Goal: Information Seeking & Learning: Learn about a topic

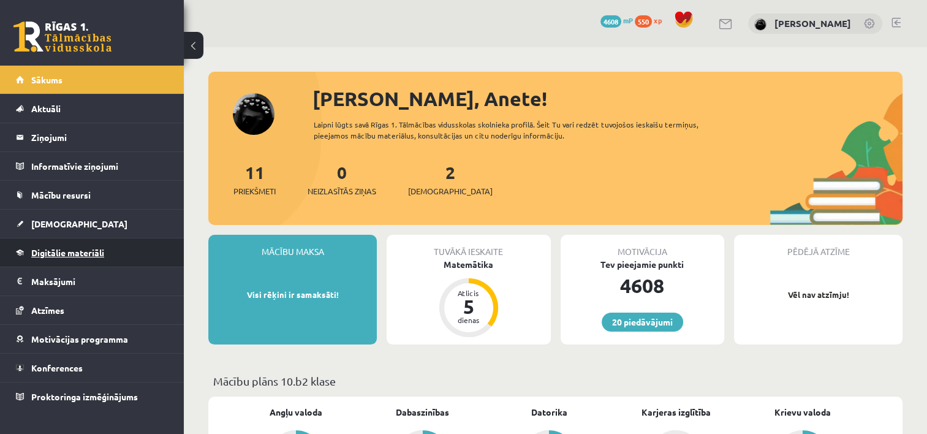
click at [133, 255] on link "Digitālie materiāli" at bounding box center [92, 252] width 153 height 28
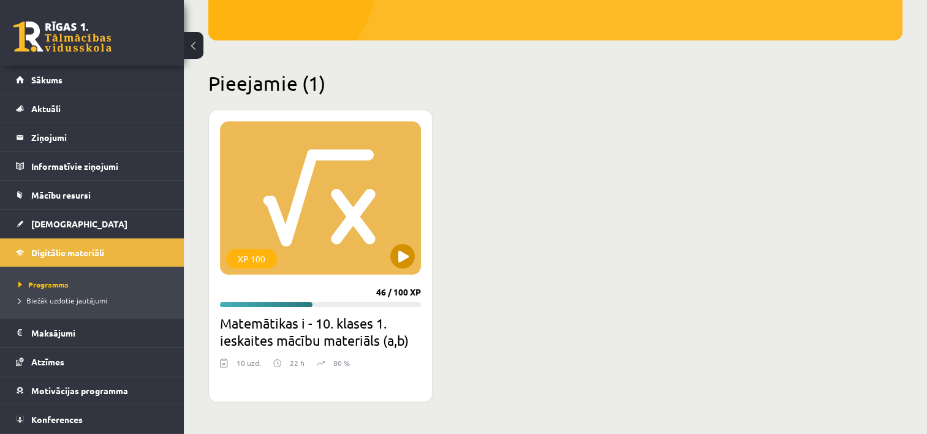
scroll to position [245, 0]
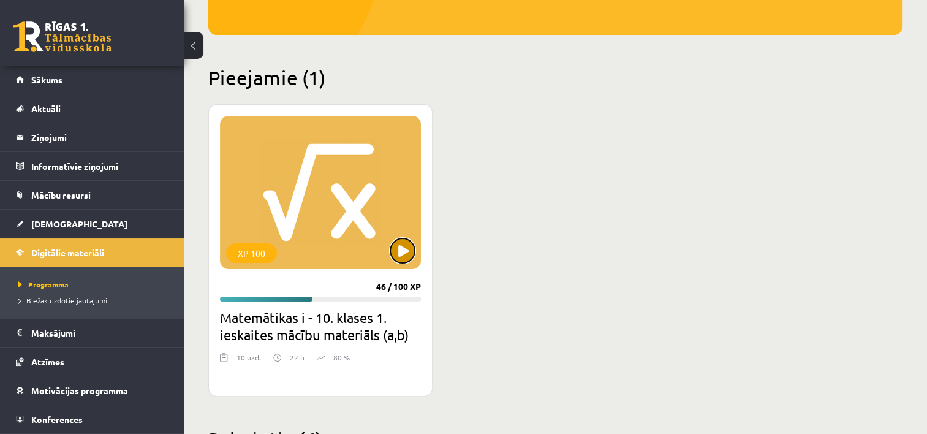
click at [402, 242] on button at bounding box center [402, 250] width 25 height 25
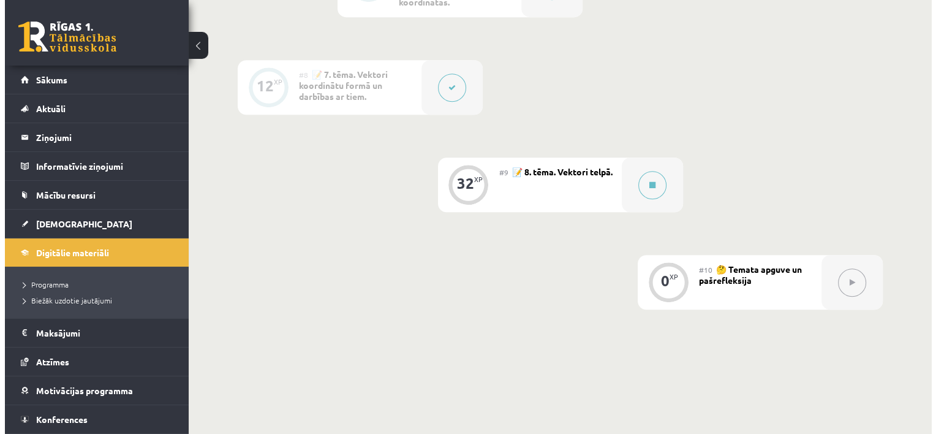
scroll to position [980, 0]
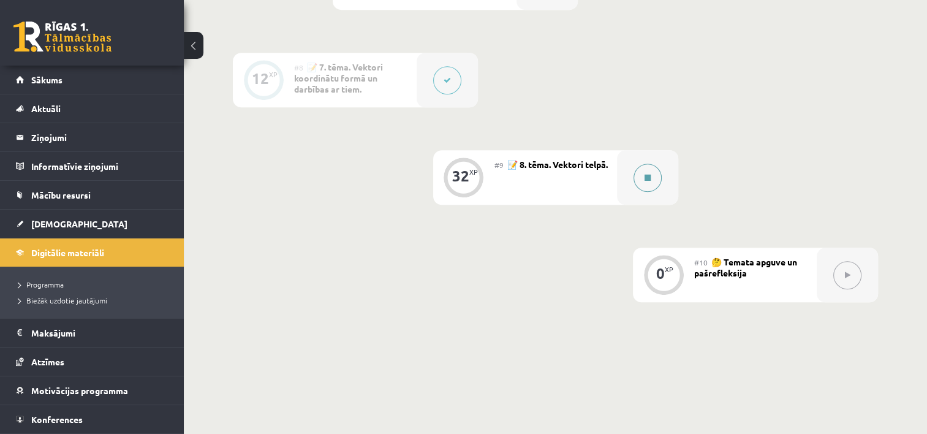
click at [645, 180] on icon at bounding box center [648, 177] width 6 height 7
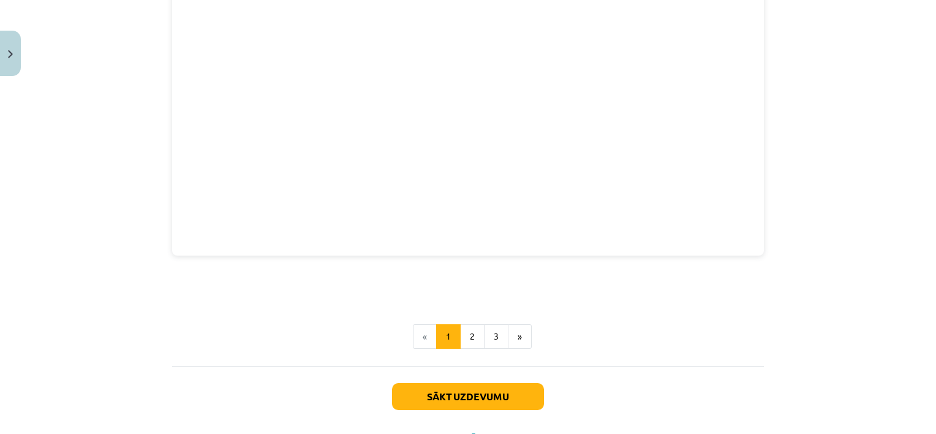
scroll to position [1711, 0]
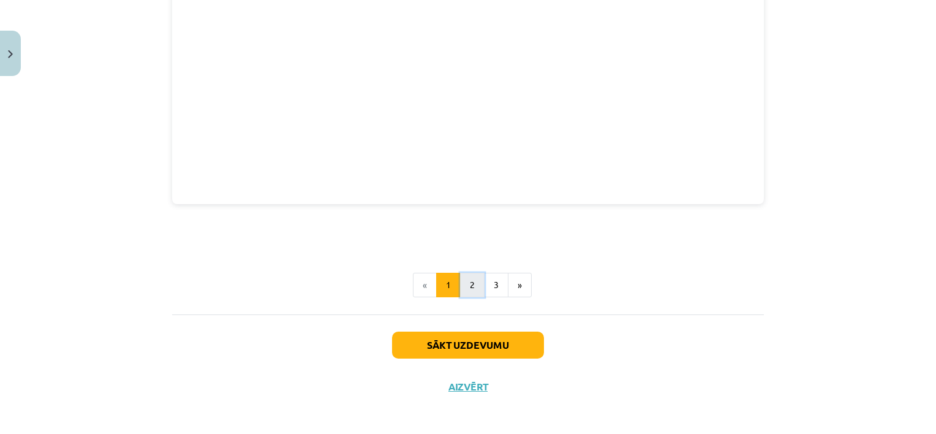
click at [475, 273] on button "2" at bounding box center [472, 285] width 25 height 25
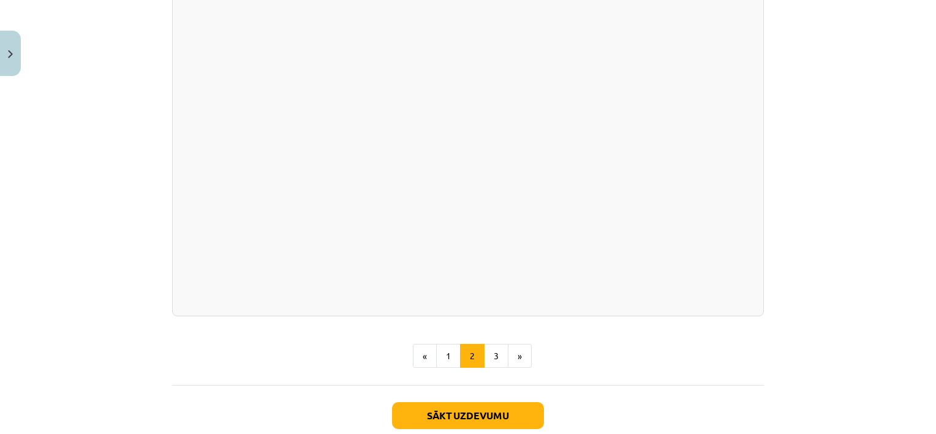
scroll to position [1657, 0]
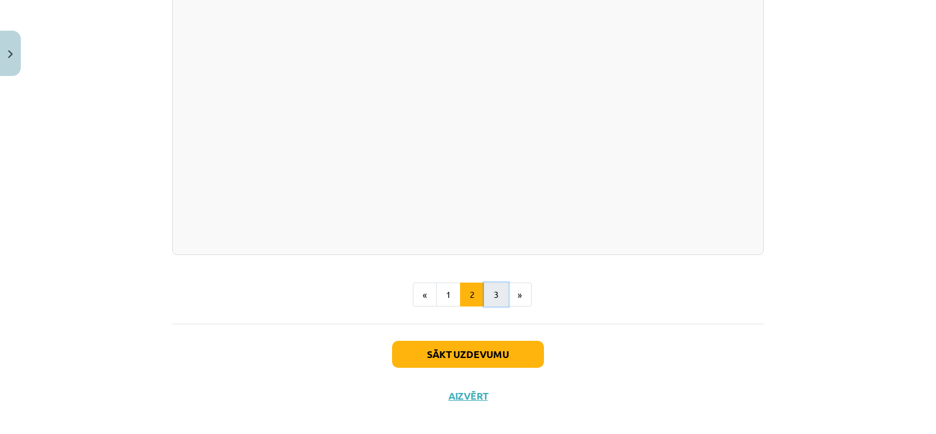
click at [490, 307] on button "3" at bounding box center [496, 294] width 25 height 25
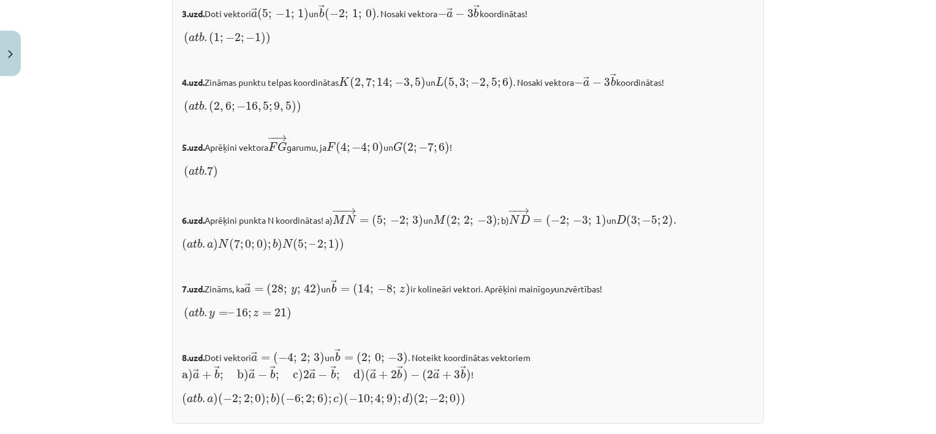
scroll to position [1164, 0]
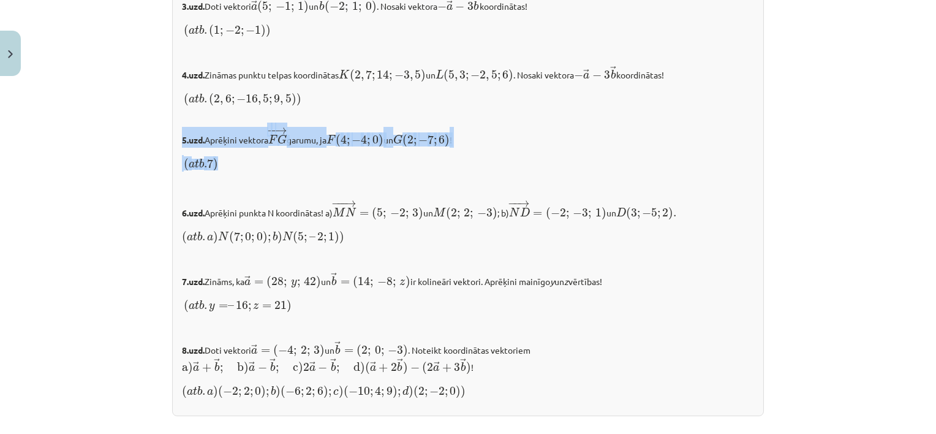
drag, startPoint x: 176, startPoint y: 134, endPoint x: 272, endPoint y: 148, distance: 96.6
click at [272, 148] on div "✍️ RISINI PATS! 1.uzd. Vektors → a = 3 → i + 2 → j − 5 → k a → = 3 i → + 2 j → …" at bounding box center [468, 123] width 592 height 585
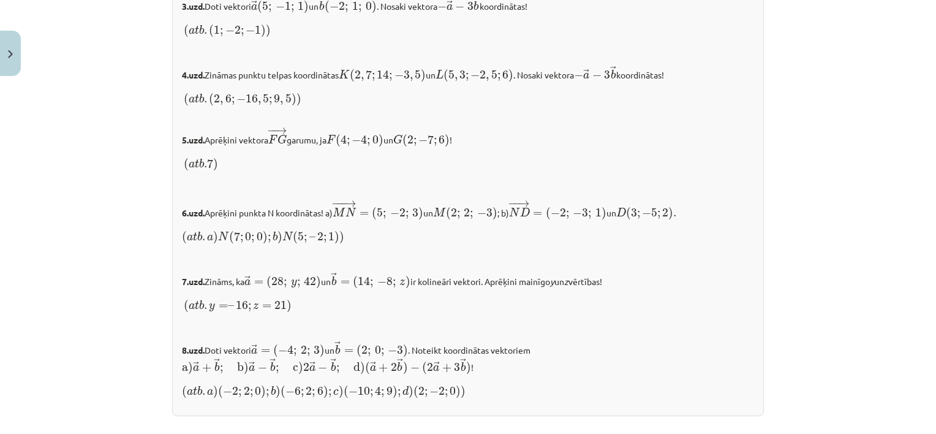
drag, startPoint x: 272, startPoint y: 148, endPoint x: 275, endPoint y: 168, distance: 19.8
click at [275, 168] on p "( a t b .7 ) ( a t b .7 )" at bounding box center [468, 163] width 572 height 17
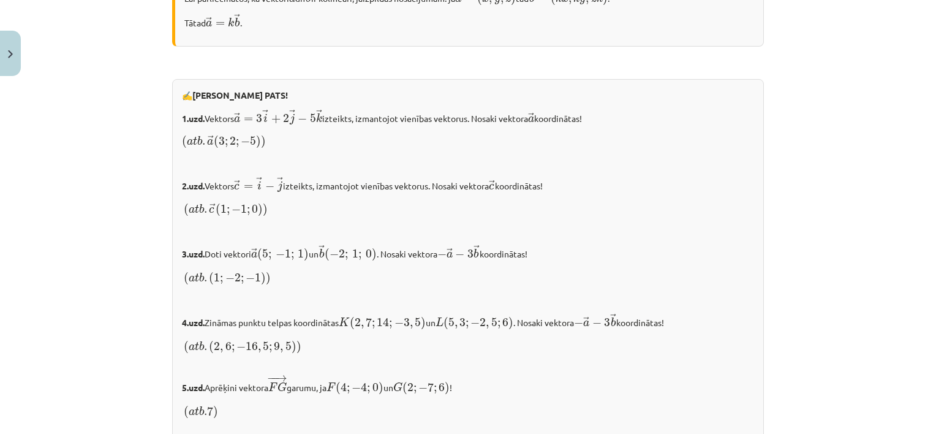
scroll to position [919, 0]
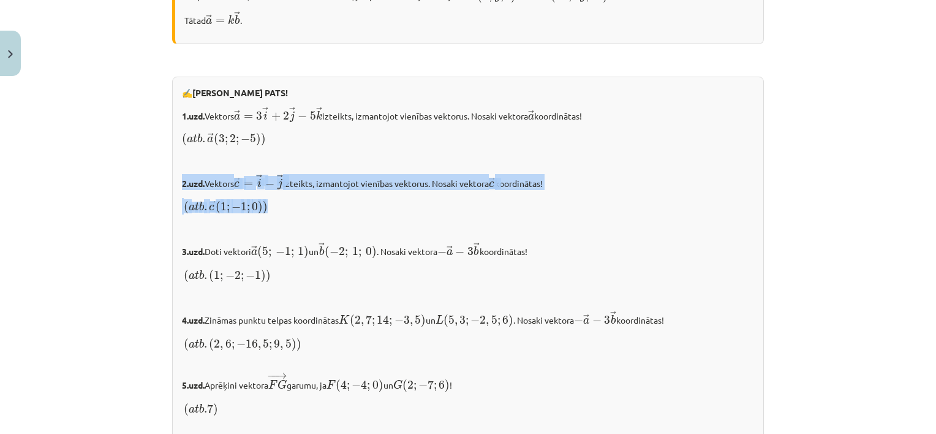
drag, startPoint x: 175, startPoint y: 176, endPoint x: 274, endPoint y: 203, distance: 102.7
click at [274, 203] on div "✍️ RISINI PATS! 1.uzd. Vektors → a = 3 → i + 2 → j − 5 → k a → = 3 i → + 2 j → …" at bounding box center [468, 369] width 592 height 585
copy div "2.uzd. Vektors → c = → i − → j c → = i → − j → izteikts, izmantojot vienības ve…"
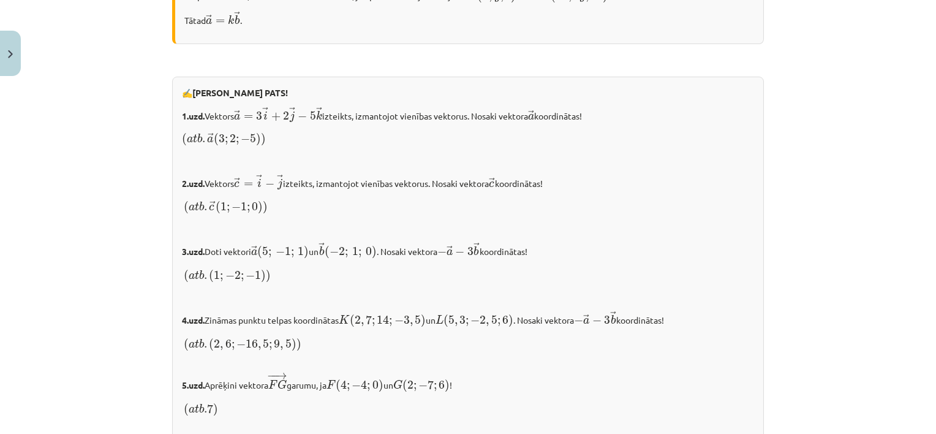
click at [341, 211] on p "( a t b . → c ( 1 ; − 1 ; 0 ) ) ( a t b . c → ( 1 ; − 1 ; 0 ) )" at bounding box center [468, 206] width 572 height 17
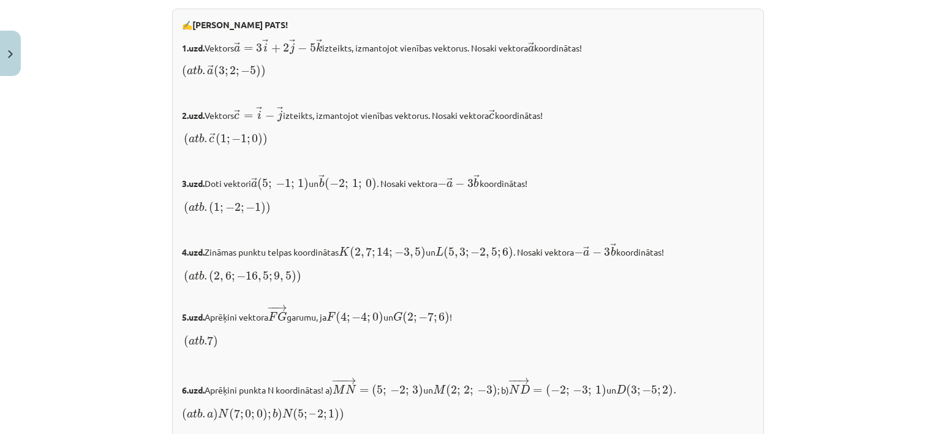
scroll to position [1042, 0]
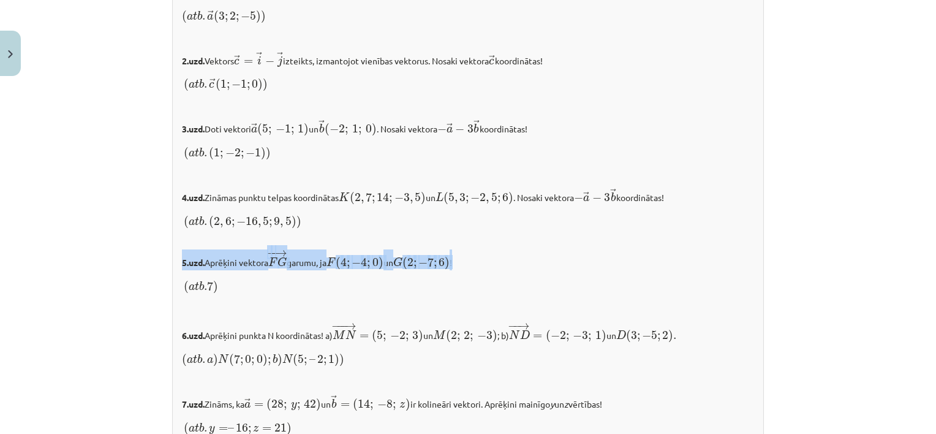
drag, startPoint x: 174, startPoint y: 259, endPoint x: 472, endPoint y: 257, distance: 298.4
click at [472, 257] on div "✍️ RISINI PATS! 1.uzd. Vektors → a = 3 → i + 2 → j − 5 → k a → = 3 i → + 2 j → …" at bounding box center [468, 246] width 592 height 585
copy p "5.uzd. Aprēķini vektora − − → F G F G → garumu, ja F ( 4 ; − 4 ; 0 ) F ( 4 ; − …"
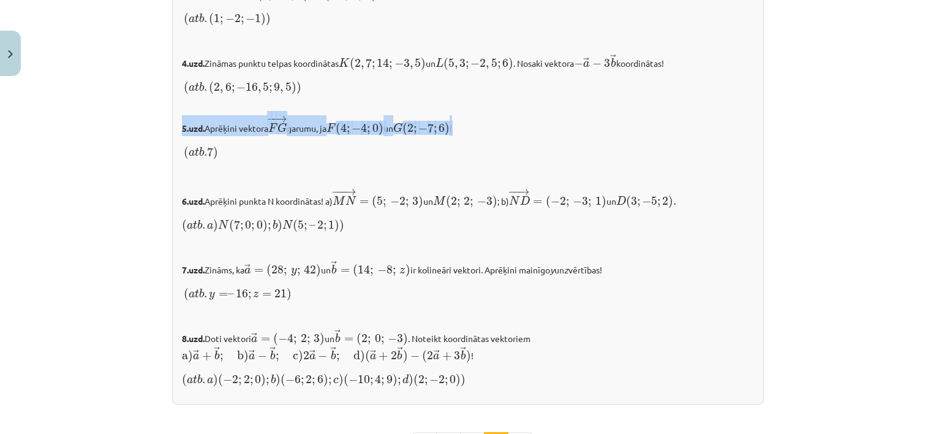
scroll to position [1226, 0]
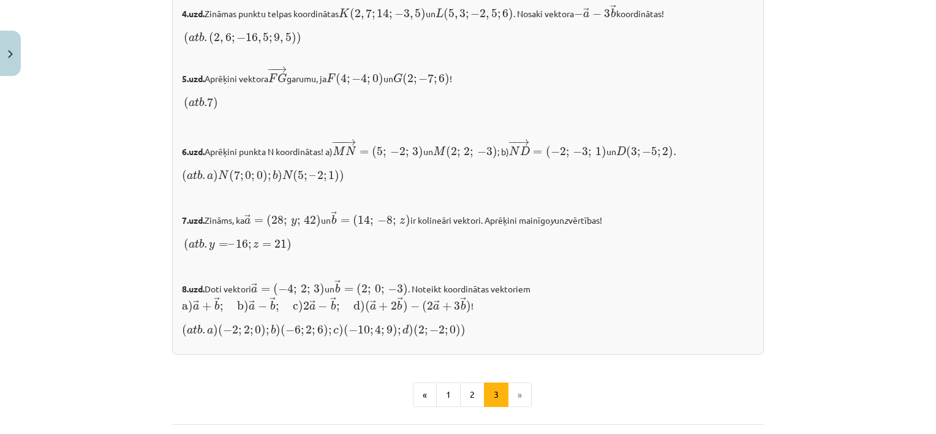
click at [594, 216] on p "7.uzd. Zināms, ka → a = ( 28 ; y ; 42 ) a → = ( 28 ; y ; 42 ) un → b = ( 14 ; −…" at bounding box center [468, 219] width 572 height 17
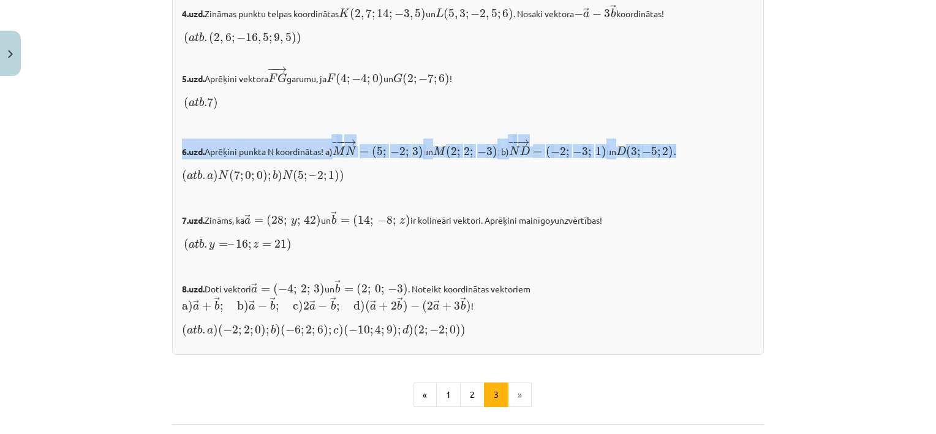
drag, startPoint x: 177, startPoint y: 145, endPoint x: 703, endPoint y: 142, distance: 526.4
click at [703, 142] on p "6.uzd. Aprēķini punkta N koordinātas! a) − −− → M N = ( 5 ; − 2 ; 3 ) M N → = (…" at bounding box center [468, 148] width 572 height 21
copy p "6.uzd. Aprēķini punkta N koordinātas! a) − −− → M N = ( 5 ; − 2 ; 3 ) M N → = (…"
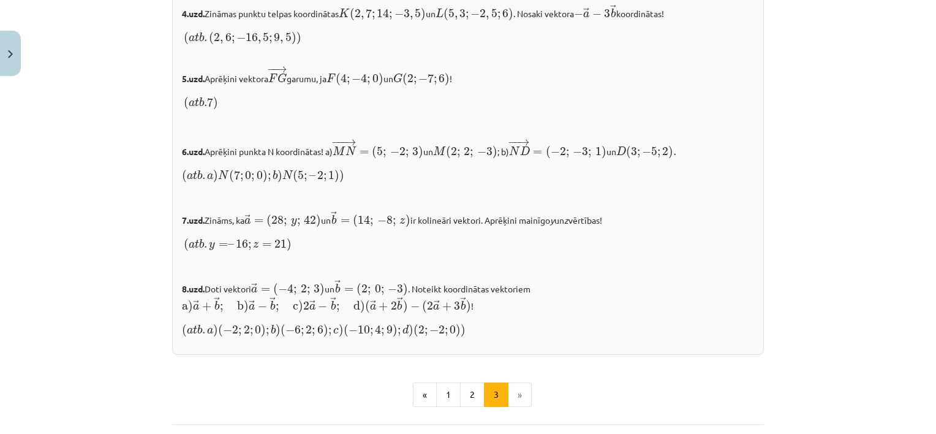
click at [182, 195] on p at bounding box center [468, 197] width 572 height 13
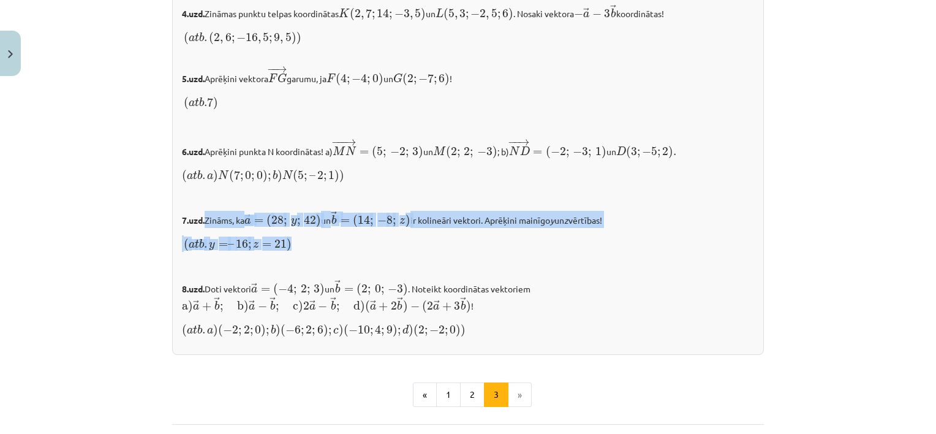
drag, startPoint x: 201, startPoint y: 213, endPoint x: 319, endPoint y: 233, distance: 119.4
click at [319, 233] on div "✍️ RISINI PATS! 1.uzd. Vektors → a = 3 → i + 2 → j − 5 → k a → = 3 i → + 2 j → …" at bounding box center [468, 62] width 592 height 585
copy div "Zināms, ka → a = ( 28 ; y ; 42 ) a → = ( 28 ; y ; 42 ) un → b = ( 14 ; − 8 ; z …"
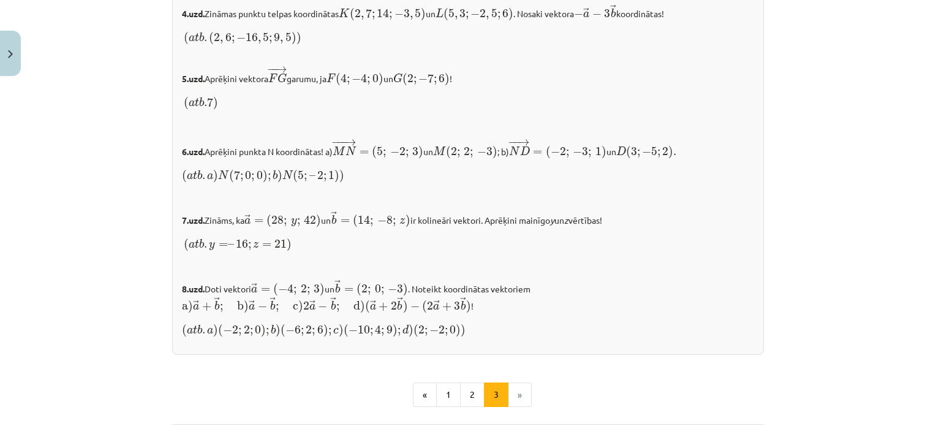
click at [324, 241] on p "( a t b . y = – 16 ; z = 21 ) ( a t b . y = – 16 ; z = 21 )" at bounding box center [468, 243] width 572 height 17
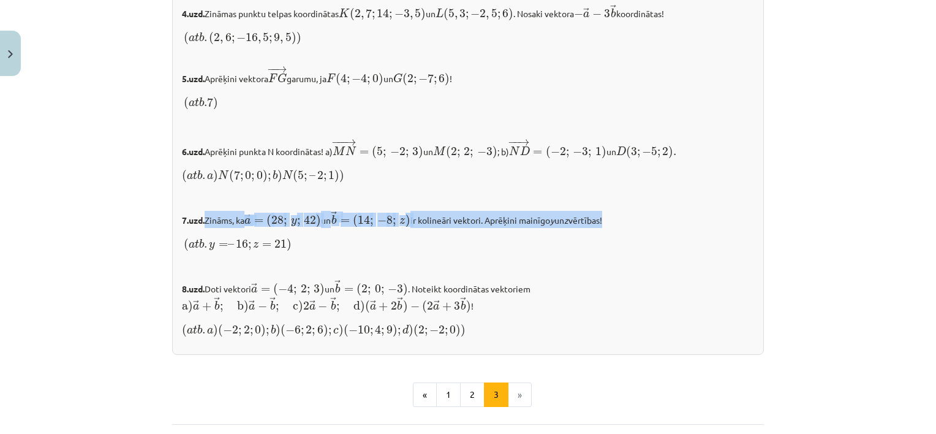
drag, startPoint x: 202, startPoint y: 213, endPoint x: 630, endPoint y: 208, distance: 428.3
click at [630, 211] on p "7.uzd. Zināms, ka → a = ( 28 ; y ; 42 ) a → = ( 28 ; y ; 42 ) un → b = ( 14 ; −…" at bounding box center [468, 219] width 572 height 17
copy p "Zināms, ka → a = ( 28 ; y ; 42 ) a → = ( 28 ; y ; 42 ) un → b = ( 14 ; − 8 ; z …"
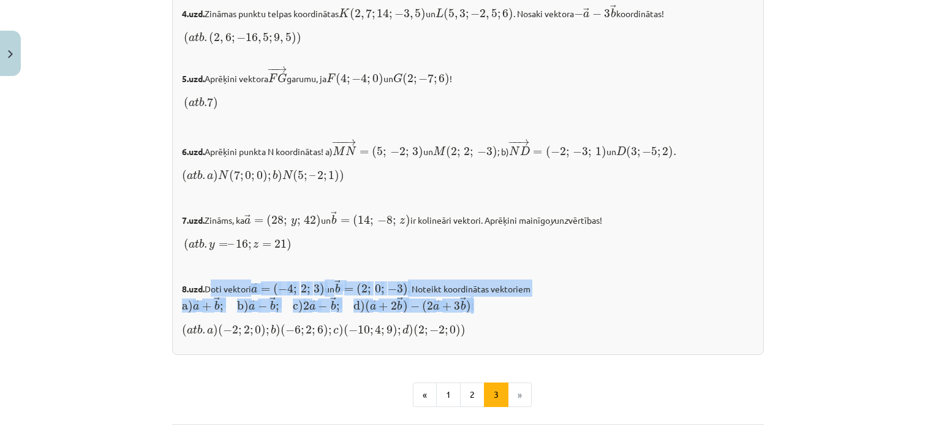
drag, startPoint x: 203, startPoint y: 285, endPoint x: 490, endPoint y: 304, distance: 287.4
click at [490, 304] on p "8.uzd. Doti vektori → a = ( − 4 ; 2 ; 3 ) a → = ( − 4 ; 2 ; 3 ) un → b = ( 2 ; …" at bounding box center [468, 296] width 572 height 34
copy p "Doti vektori → a = ( − 4 ; 2 ; 3 ) a → = ( − 4 ; 2 ; 3 ) un → b = ( 2 ; 0 ; − 3…"
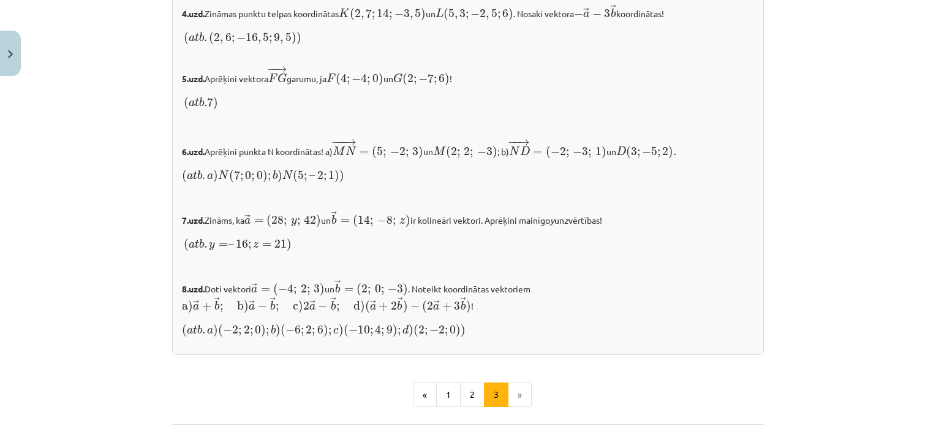
click at [410, 181] on div "✍️ RISINI PATS! 1.uzd. Vektors → a = 3 → i + 2 → j − 5 → k a → = 3 i → + 2 j → …" at bounding box center [468, 62] width 592 height 585
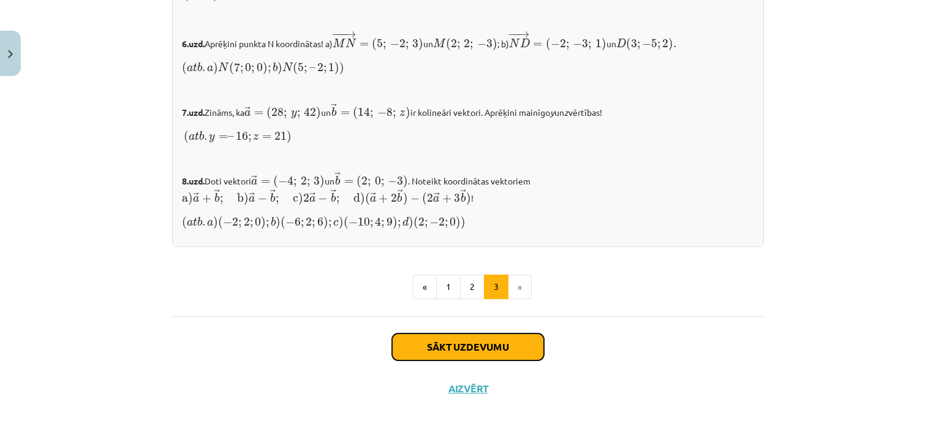
click at [461, 346] on button "Sākt uzdevumu" at bounding box center [468, 346] width 152 height 27
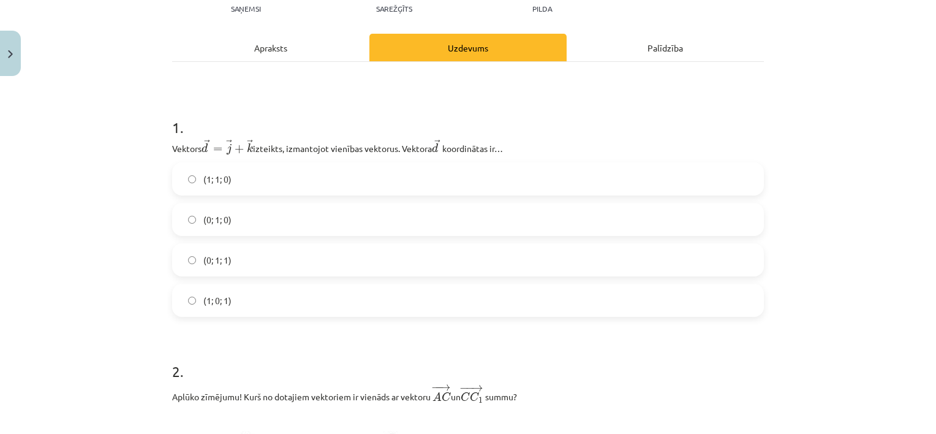
scroll to position [153, 0]
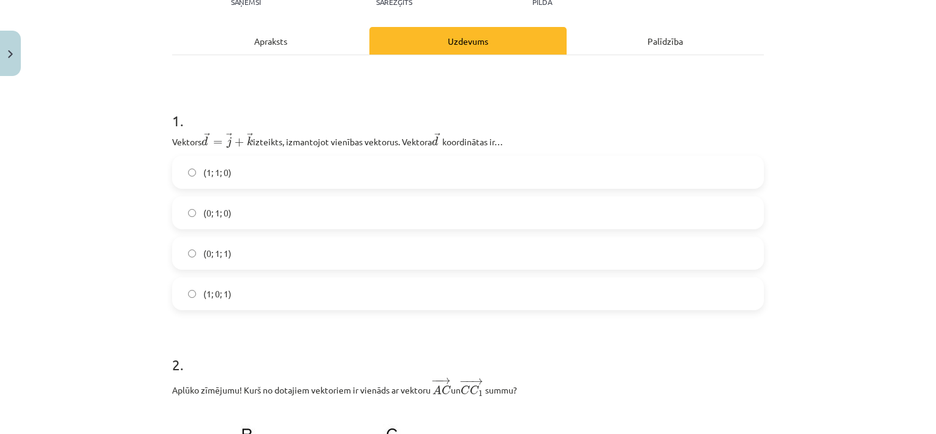
click at [191, 297] on label "(1; 0; 1)" at bounding box center [467, 293] width 589 height 31
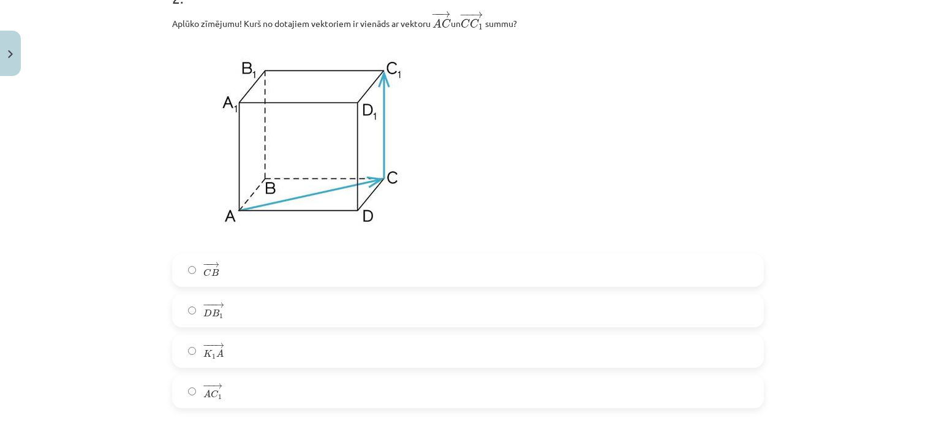
scroll to position [521, 0]
click at [211, 400] on label "− − → A C 1 A C 1 →" at bounding box center [467, 390] width 589 height 31
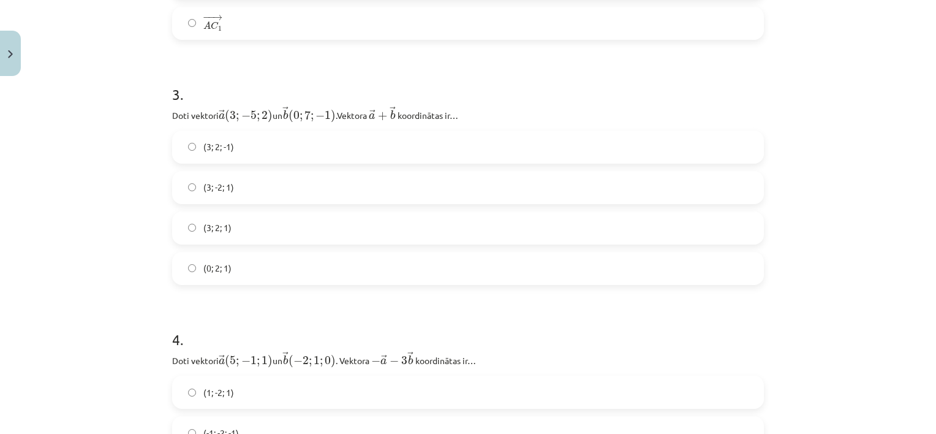
scroll to position [889, 0]
click at [243, 231] on label "(3; 2; 1)" at bounding box center [467, 227] width 589 height 31
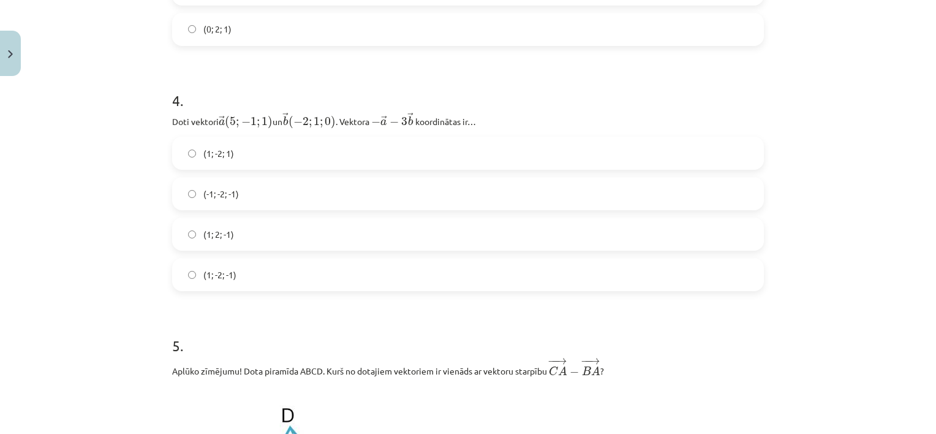
scroll to position [1195, 0]
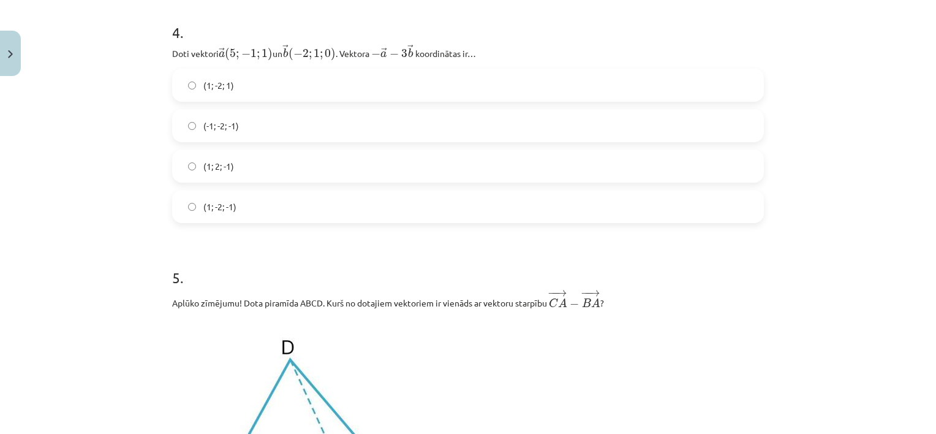
click at [326, 88] on label "(1; -2; 1)" at bounding box center [467, 85] width 589 height 31
click at [326, 160] on label "(1; 2; -1)" at bounding box center [467, 166] width 589 height 31
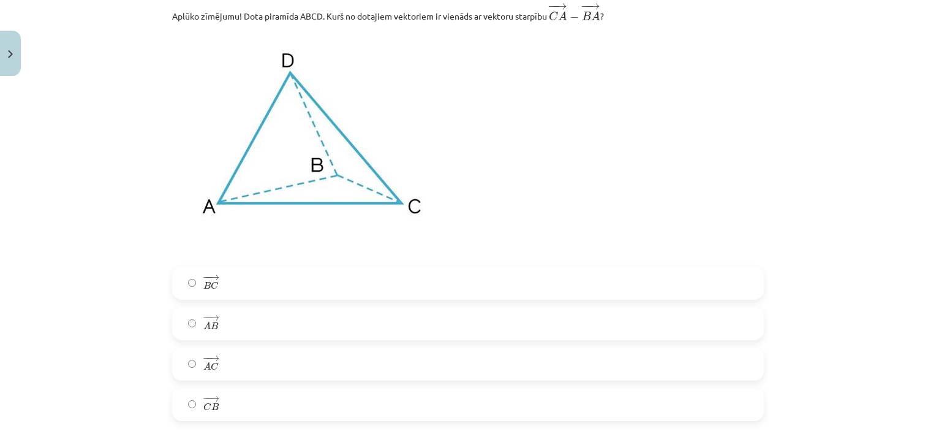
scroll to position [1480, 0]
click at [351, 331] on label "− − → A B A B →" at bounding box center [467, 325] width 589 height 31
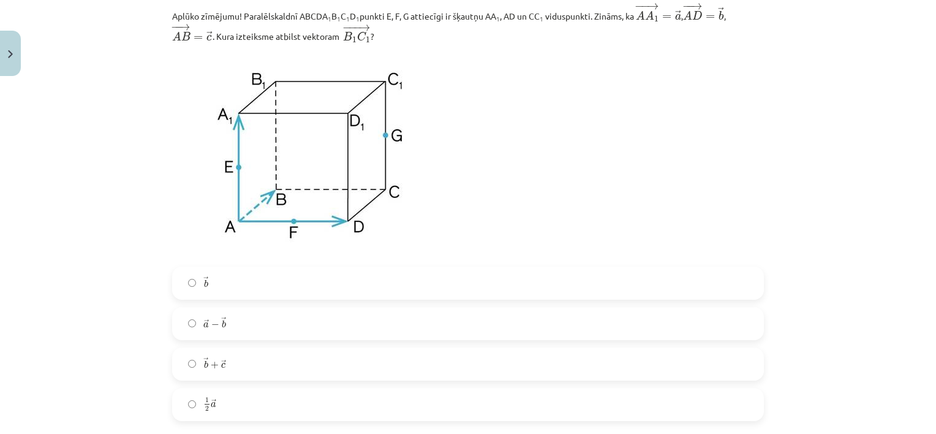
scroll to position [1970, 0]
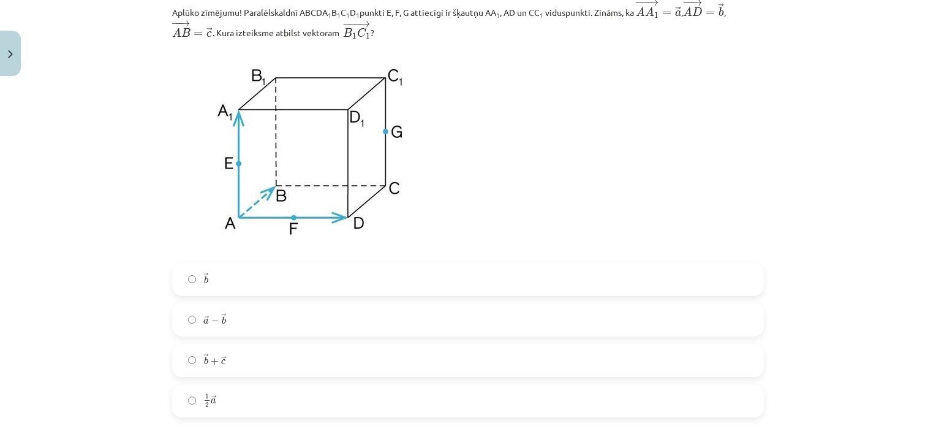
click at [395, 275] on label "→ b b →" at bounding box center [467, 279] width 589 height 31
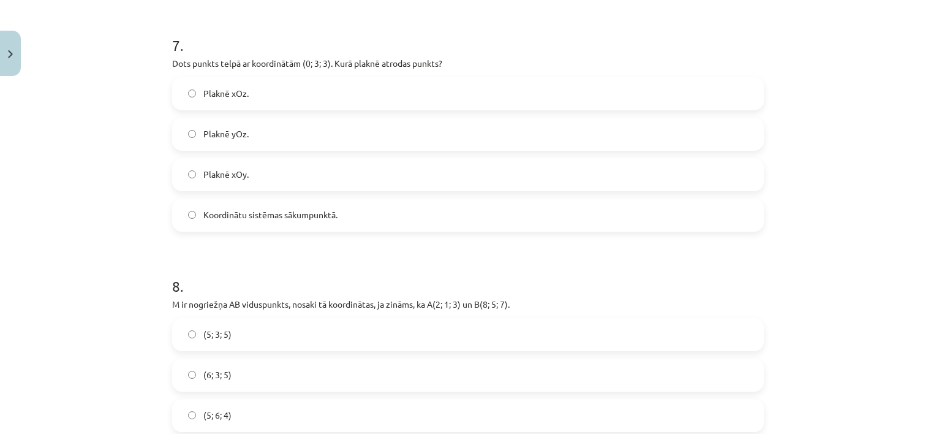
scroll to position [2399, 0]
click at [436, 224] on label "Koordinātu sistēmas sākumpunktā." at bounding box center [467, 212] width 589 height 31
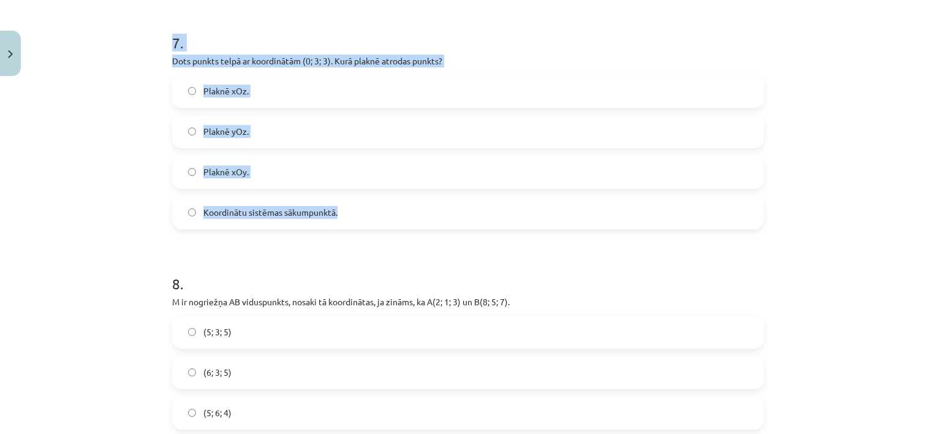
drag, startPoint x: 171, startPoint y: 42, endPoint x: 367, endPoint y: 214, distance: 261.0
click at [367, 214] on div "32 XP Saņemsi Sarežģīts 418 pilda Apraksts Uzdevums Palīdzība 1 . Vektors ﻿﻿ → …" at bounding box center [468, 430] width 607 height 5495
copy div "7 . Dots punkts telpā ar koordinātām (0; 3; 3). Kurā plaknē atrodas punkts? Pla…"
click at [278, 96] on label "Plaknē xOz." at bounding box center [467, 91] width 589 height 31
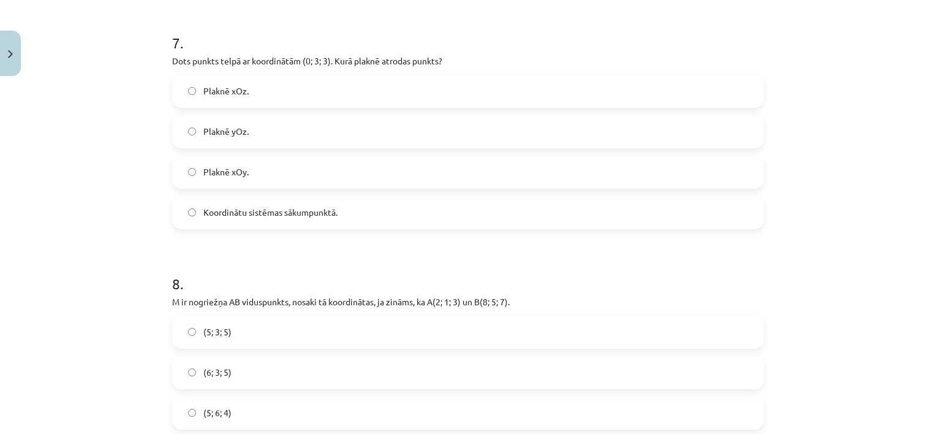
click at [279, 137] on label "Plaknē yOz." at bounding box center [467, 131] width 589 height 31
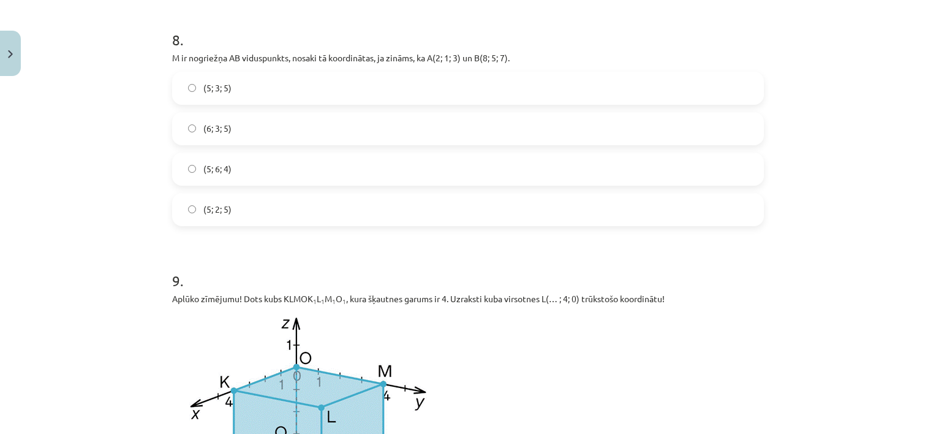
scroll to position [2644, 0]
click at [316, 130] on label "(6; 3; 5)" at bounding box center [467, 127] width 589 height 31
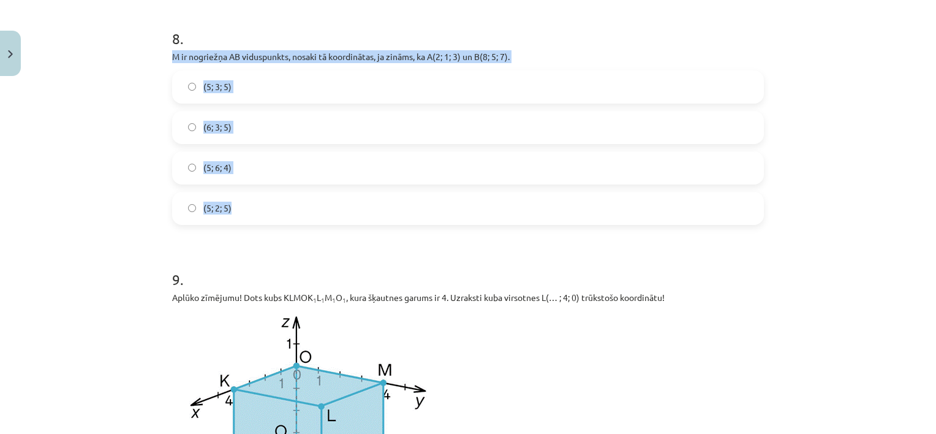
drag, startPoint x: 164, startPoint y: 58, endPoint x: 286, endPoint y: 204, distance: 189.7
click at [286, 204] on div "Mācību tēma: Matemātikas i - 10. klases 1. ieskaites mācību materiāls (a,b) #9 …" at bounding box center [468, 217] width 936 height 434
copy div "M ir nogriežņa AB viduspunkts, nosaki tā koordinātas, ja zināms, ka A(2; 1; 3) …"
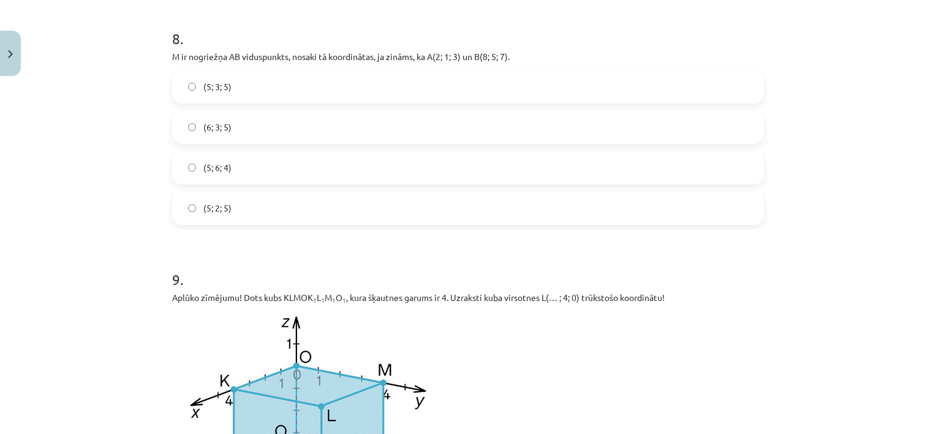
click at [259, 233] on form "1 . Vektors ﻿﻿ → d = → j + → k d → = j → + k → izteikts, izmantojot vienības ve…" at bounding box center [468, 210] width 592 height 5221
click at [348, 88] on label "(5; 3; 5)" at bounding box center [467, 87] width 589 height 31
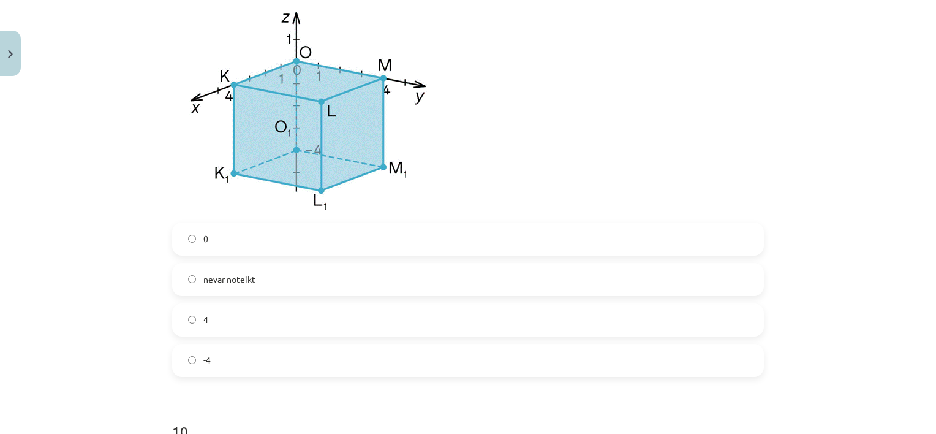
scroll to position [2950, 0]
click at [253, 363] on label "-4" at bounding box center [467, 358] width 589 height 31
click at [306, 321] on label "4" at bounding box center [467, 318] width 589 height 31
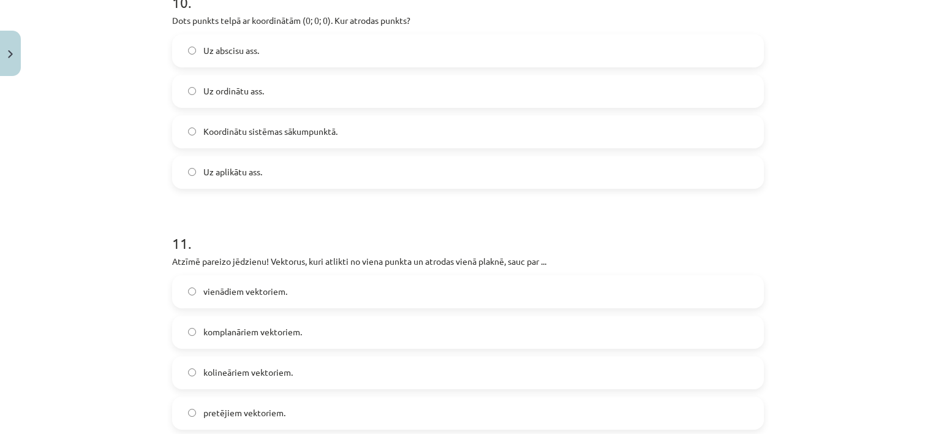
scroll to position [3379, 0]
click at [234, 129] on span "Koordinātu sistēmas sākumpunktā." at bounding box center [270, 129] width 134 height 13
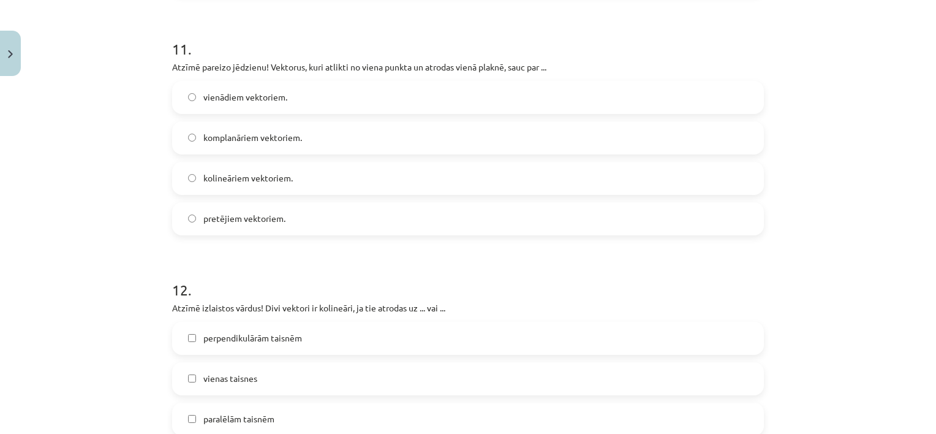
scroll to position [3624, 0]
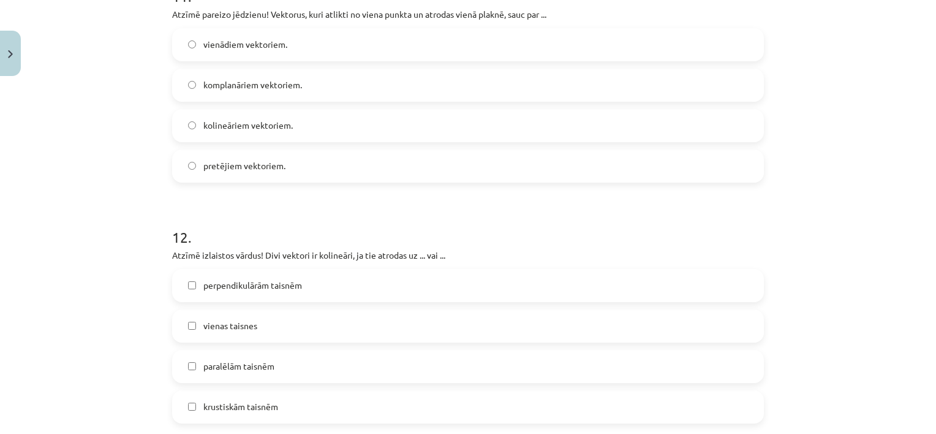
click at [272, 91] on span "komplanāriem vektoriem." at bounding box center [252, 84] width 99 height 13
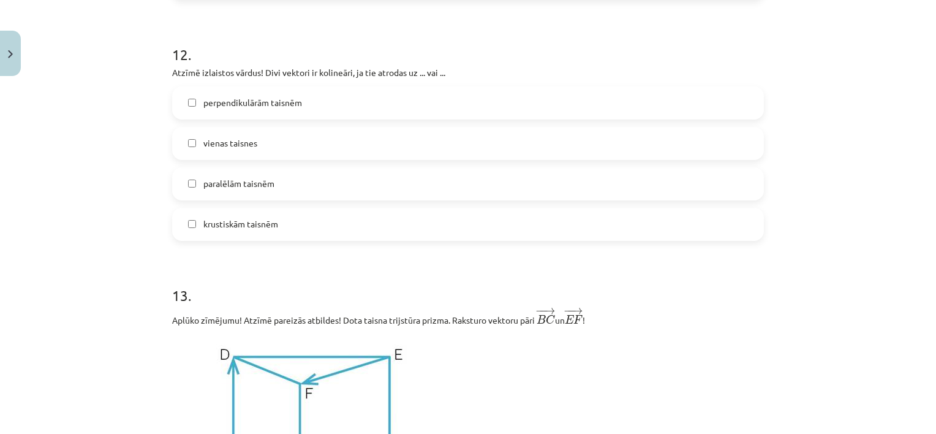
scroll to position [3808, 0]
click at [217, 148] on span "vienas taisnes" at bounding box center [230, 141] width 54 height 13
click at [261, 196] on label "paralēlām taisnēm" at bounding box center [467, 182] width 589 height 31
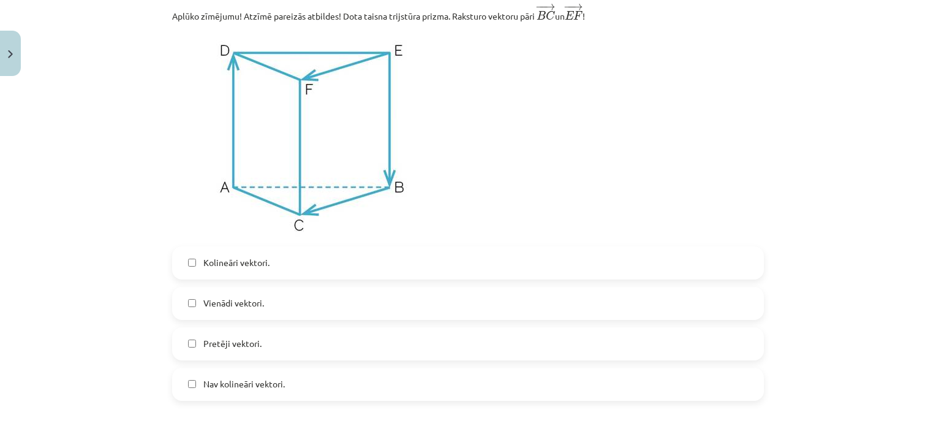
scroll to position [4115, 0]
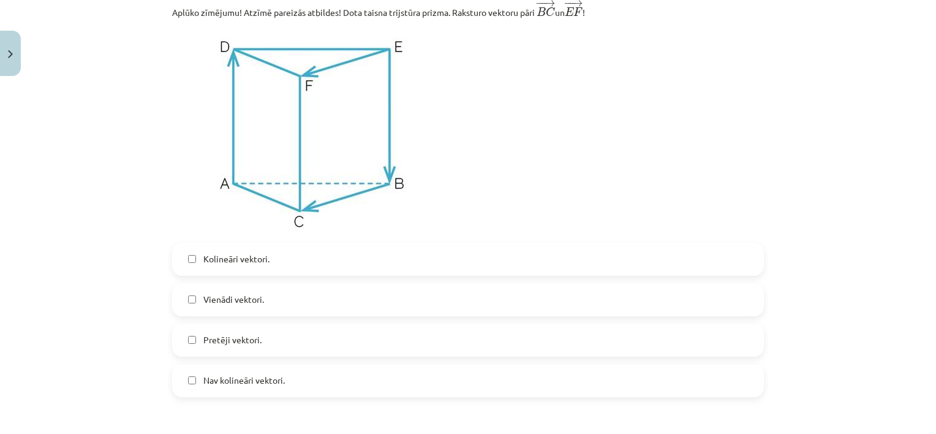
drag, startPoint x: 287, startPoint y: 310, endPoint x: 281, endPoint y: 277, distance: 33.7
click at [286, 310] on label "Vienādi vektori." at bounding box center [467, 299] width 589 height 31
click at [284, 257] on label "Kolineāri vektori." at bounding box center [467, 259] width 589 height 31
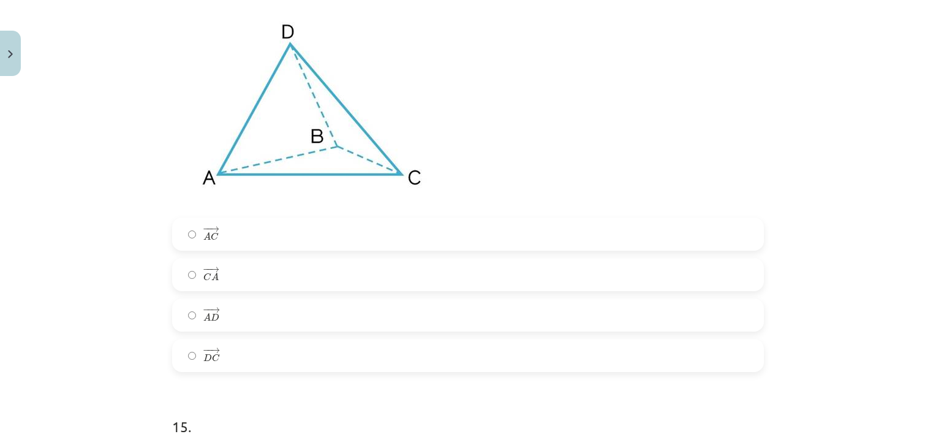
scroll to position [4605, 0]
click at [406, 225] on div "14 . Aplūko zīmējumu! Dota piramīda ABCD. Kurš no dotajiem vektoriem ir vienāds…" at bounding box center [468, 151] width 592 height 440
click at [404, 232] on label "− − → A C A C →" at bounding box center [467, 233] width 589 height 31
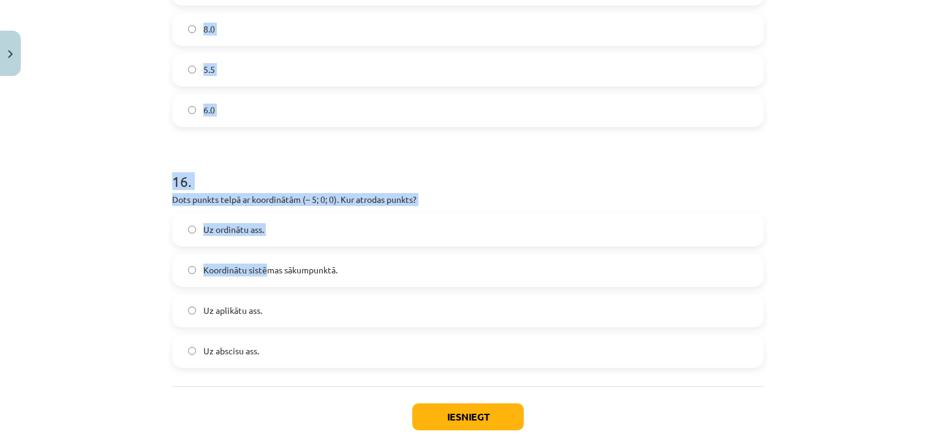
scroll to position [5156, 0]
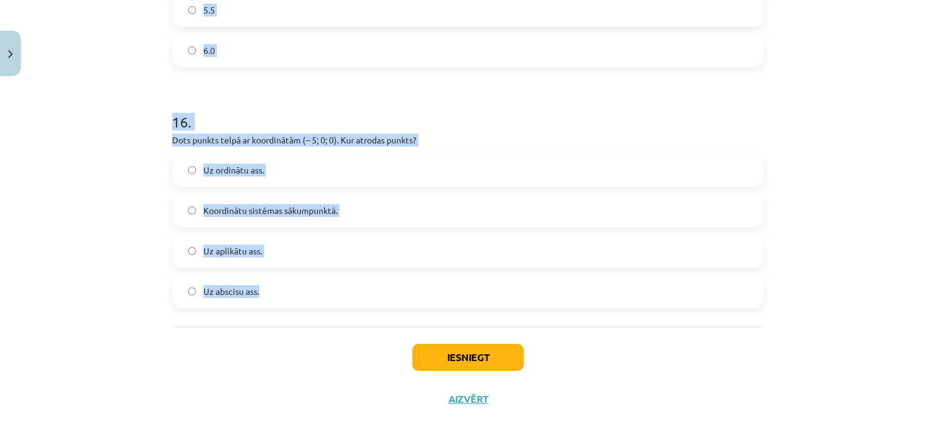
drag, startPoint x: 161, startPoint y: 86, endPoint x: 314, endPoint y: 286, distance: 251.4
copy form "Aprēķini vektora − − → F G F G → ﻿ garumu, ja ﻿F(4;−4;0)﻿ un ﻿G(2;−7;6)﻿! 7.0 8…"
click at [382, 105] on h1 "16 ." at bounding box center [468, 111] width 592 height 38
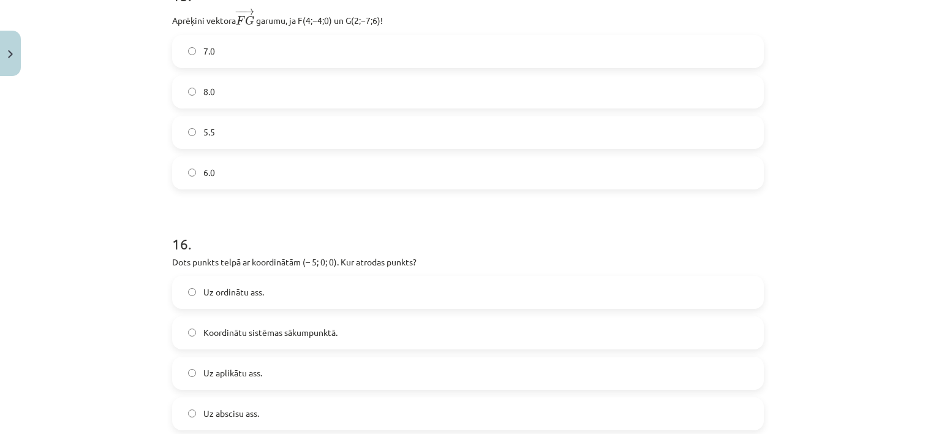
scroll to position [5034, 0]
click at [259, 63] on label "7.0" at bounding box center [467, 52] width 589 height 31
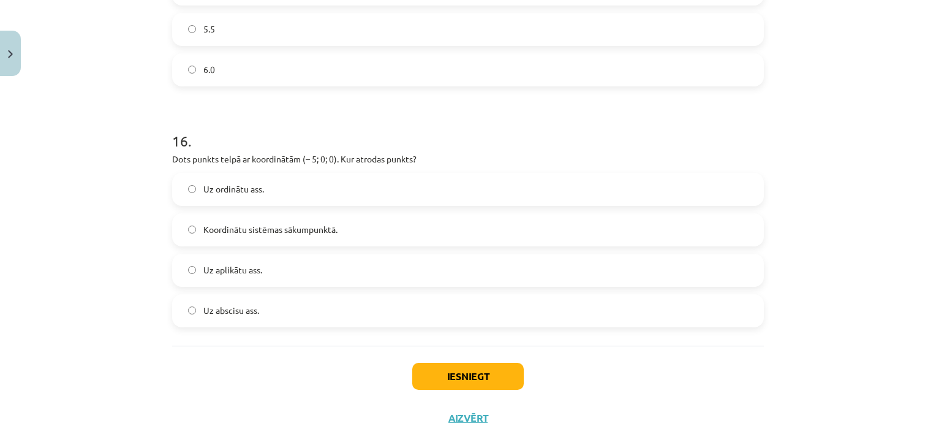
scroll to position [5156, 0]
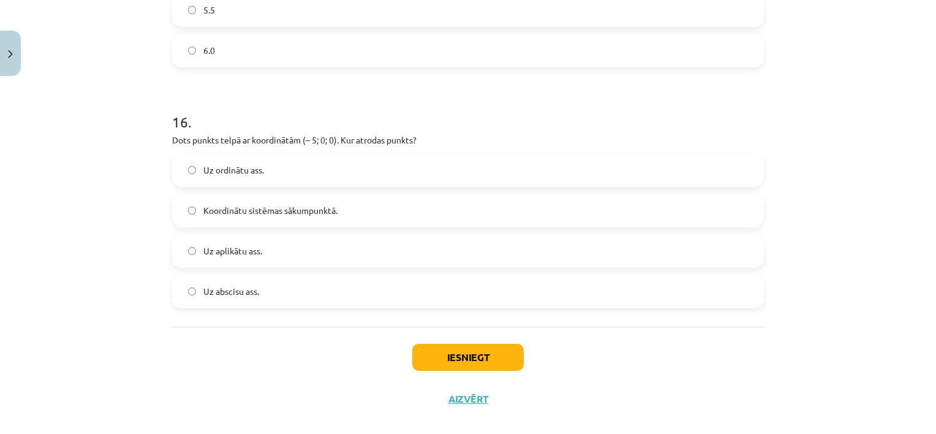
click at [286, 296] on label "Uz abscisu ass." at bounding box center [467, 291] width 589 height 31
click at [457, 358] on button "Iesniegt" at bounding box center [468, 357] width 112 height 27
click at [417, 362] on button "Iesniegt" at bounding box center [468, 357] width 112 height 27
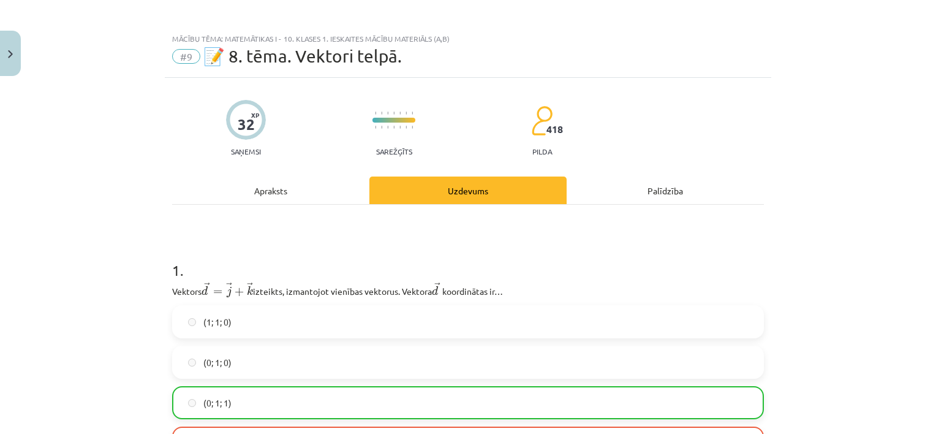
scroll to position [0, 0]
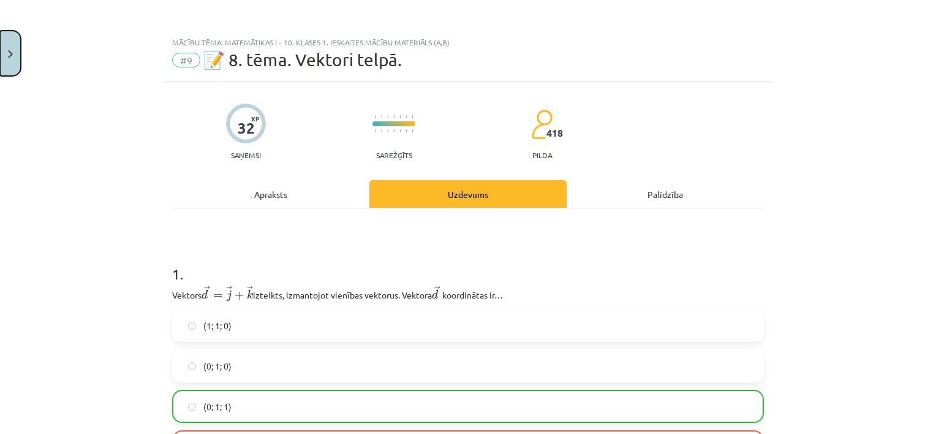
click at [14, 67] on button "Close" at bounding box center [10, 53] width 21 height 45
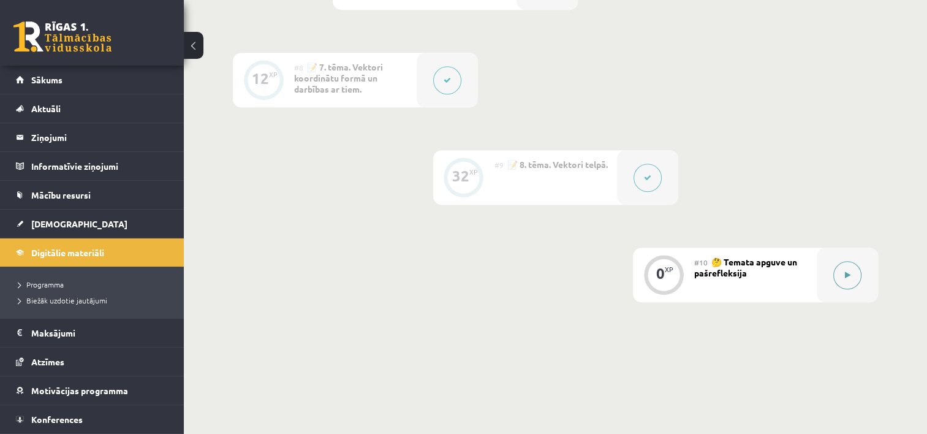
click at [849, 267] on button at bounding box center [847, 275] width 28 height 28
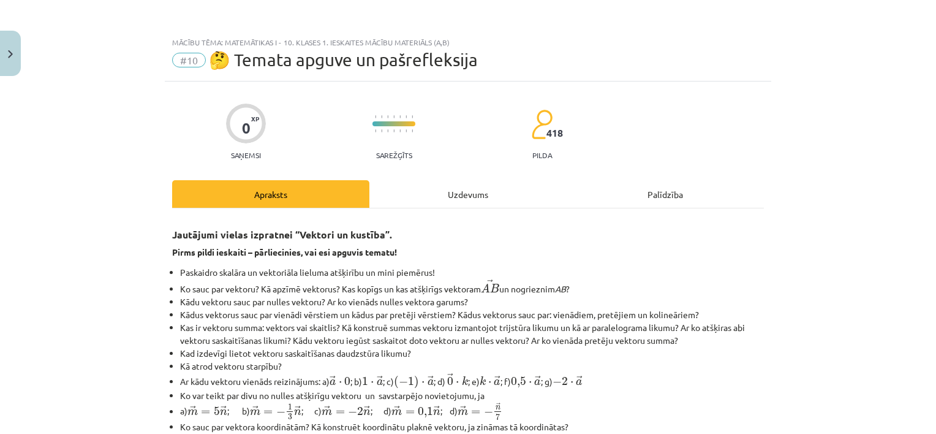
click at [476, 191] on div "Uzdevums" at bounding box center [467, 194] width 197 height 28
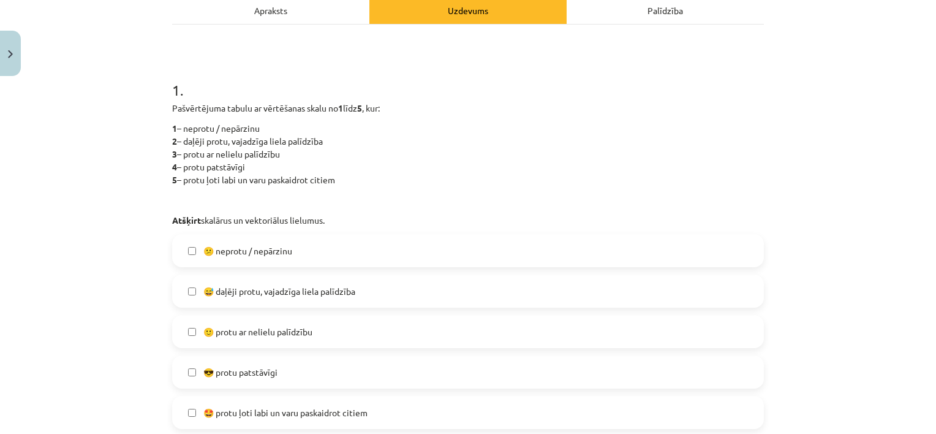
scroll to position [214, 0]
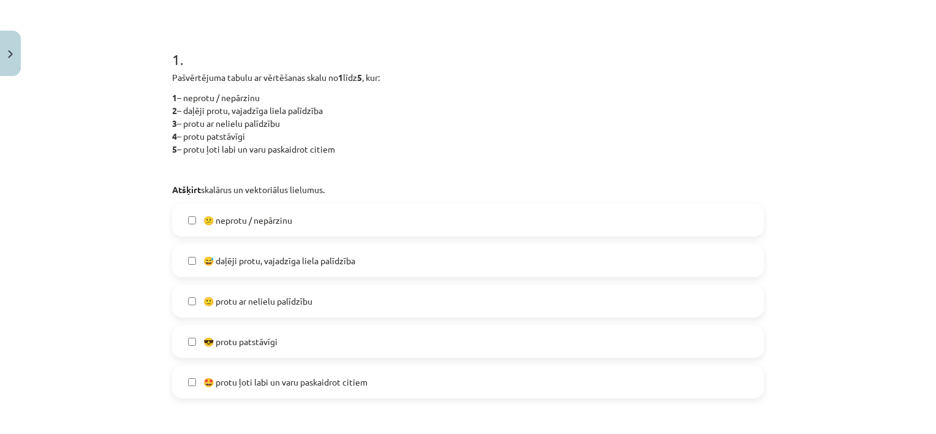
click at [297, 268] on label "😅 daļēji protu, vajadzīga liela palīdzība" at bounding box center [467, 260] width 589 height 31
click at [297, 266] on span "😅 daļēji protu, vajadzīga liela palīdzība" at bounding box center [279, 260] width 152 height 13
click at [308, 306] on span "🙂 protu ar nelielu palīdzību" at bounding box center [257, 301] width 109 height 13
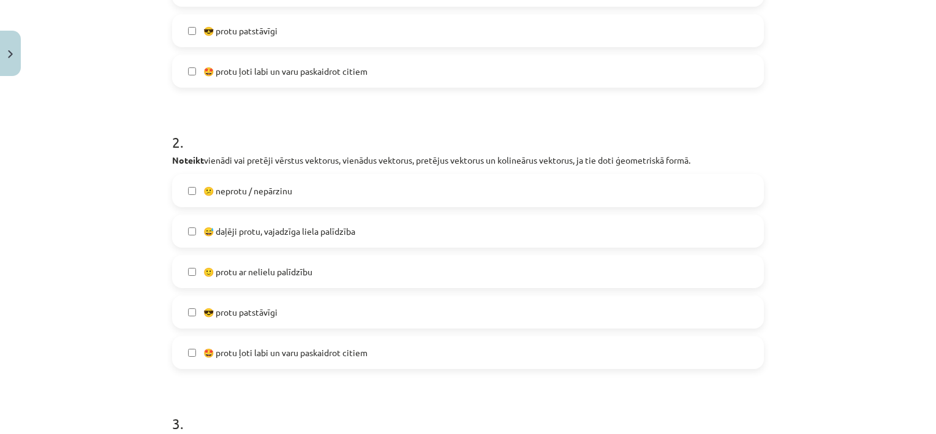
scroll to position [582, 0]
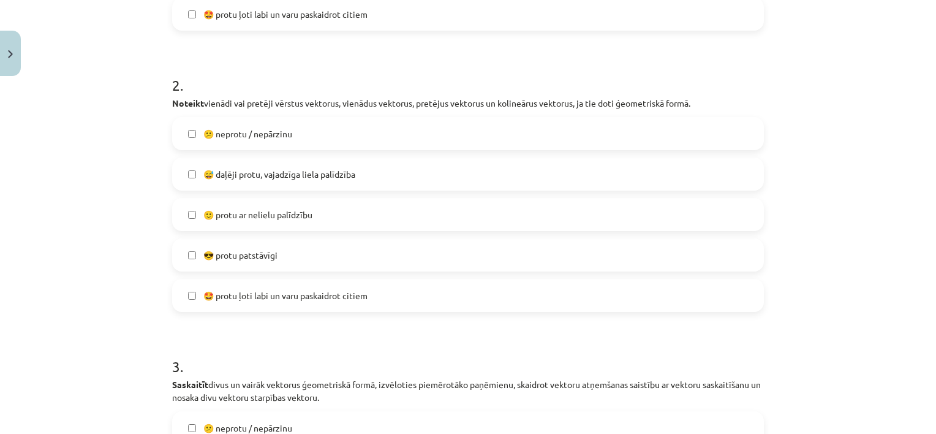
click at [309, 219] on span "🙂 protu ar nelielu palīdzību" at bounding box center [257, 214] width 109 height 13
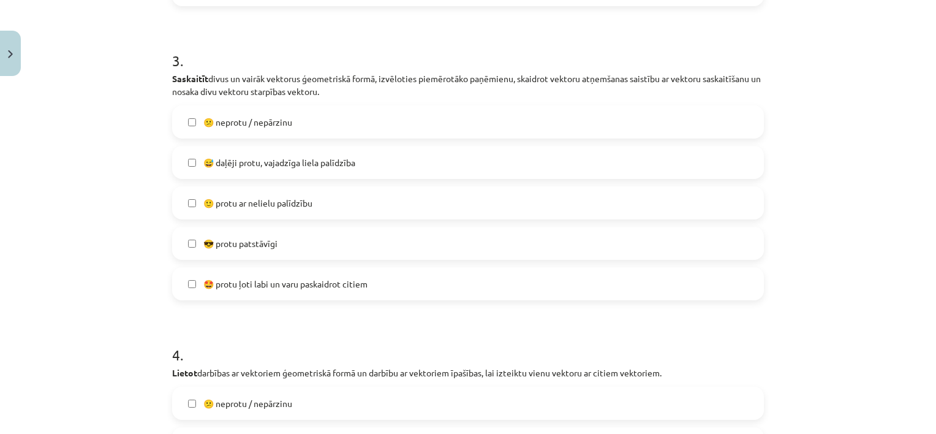
scroll to position [889, 0]
click at [326, 290] on label "🤩 protu ļoti labi un varu paskaidrot citiem" at bounding box center [467, 283] width 589 height 31
click at [346, 275] on label "🤩 protu ļoti labi un varu paskaidrot citiem" at bounding box center [467, 283] width 589 height 31
click at [353, 240] on label "😎 protu patstāvīgi" at bounding box center [467, 242] width 589 height 31
click at [324, 237] on label "😎 protu patstāvīgi" at bounding box center [467, 242] width 589 height 31
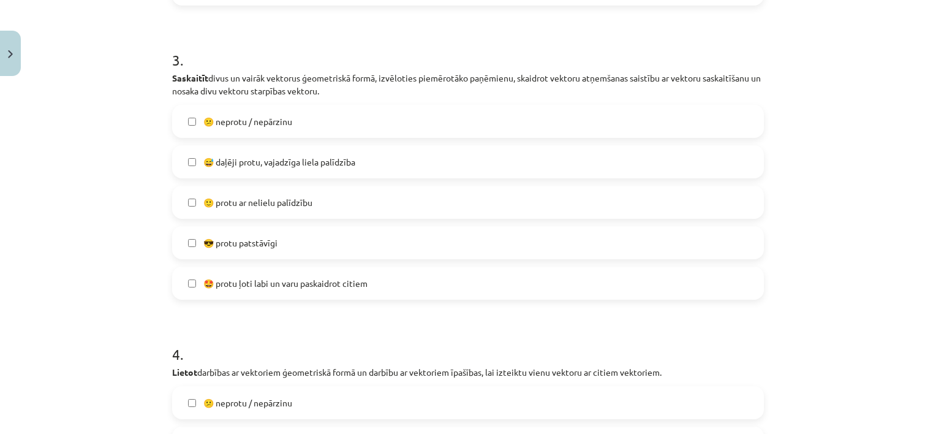
click at [336, 156] on span "😅 daļēji protu, vajadzīga liela palīdzība" at bounding box center [279, 162] width 152 height 13
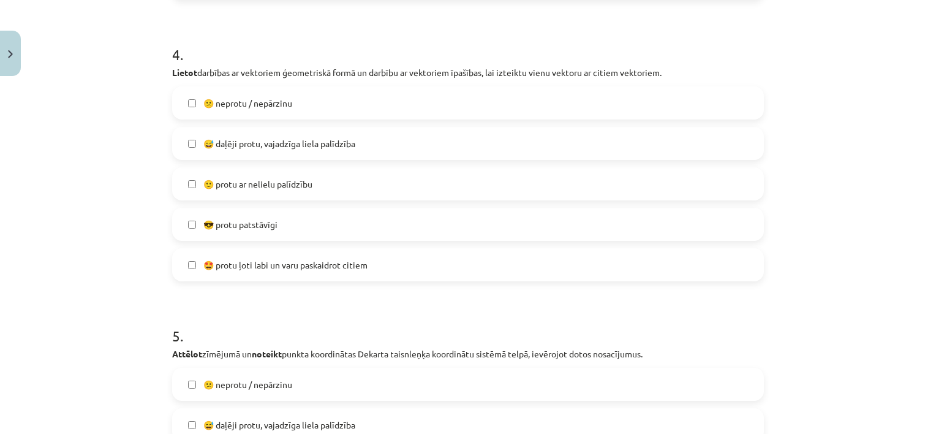
scroll to position [1195, 0]
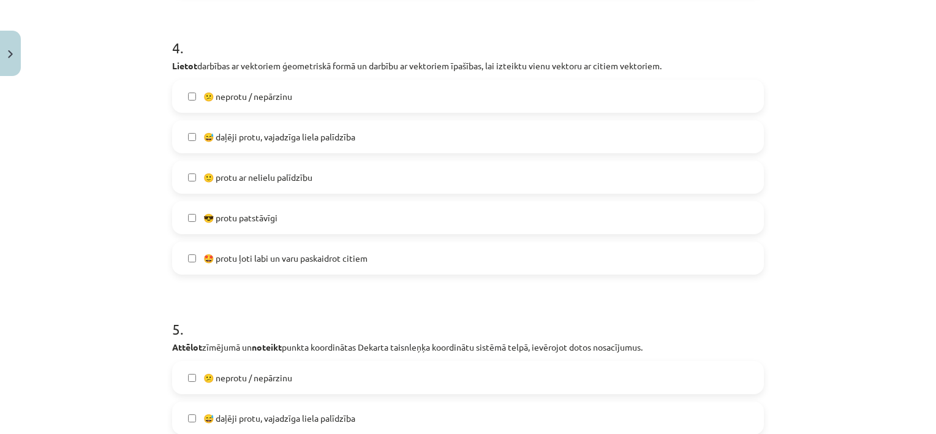
click at [273, 86] on label "😕 neprotu / nepārzinu" at bounding box center [467, 96] width 589 height 31
click at [346, 143] on label "😅 daļēji protu, vajadzīga liela palīdzība" at bounding box center [467, 136] width 589 height 31
click at [349, 93] on label "😕 neprotu / nepārzinu" at bounding box center [467, 96] width 589 height 31
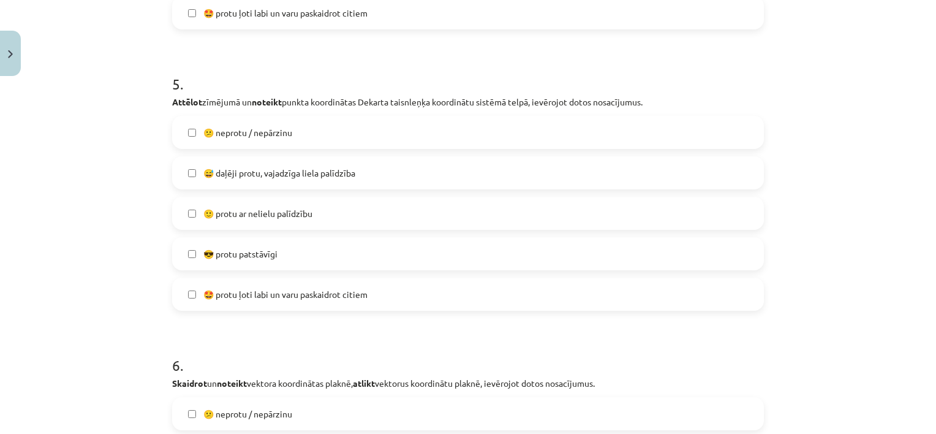
scroll to position [1501, 0]
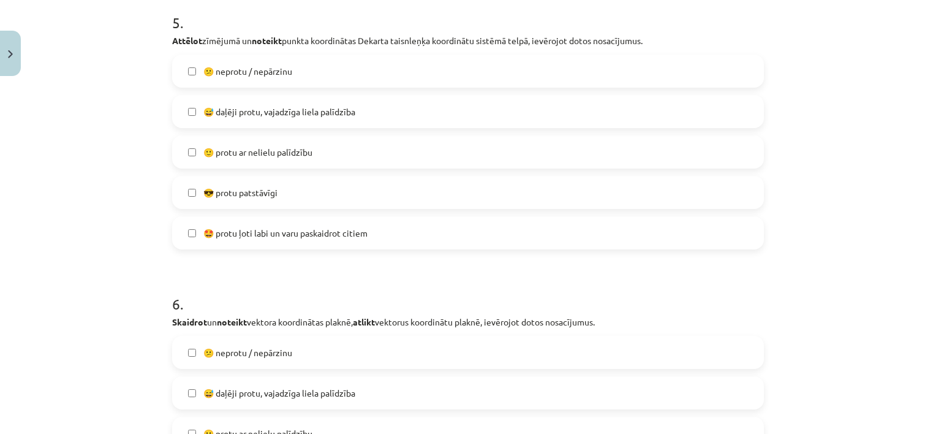
click at [302, 110] on span "😅 daļēji protu, vajadzīga liela palīdzība" at bounding box center [279, 111] width 152 height 13
drag, startPoint x: 351, startPoint y: 151, endPoint x: 350, endPoint y: 121, distance: 30.6
click at [350, 150] on label "🙂 protu ar nelielu palīdzību" at bounding box center [467, 152] width 589 height 31
click at [351, 114] on span "😅 daļēji protu, vajadzīga liela palīdzība" at bounding box center [279, 111] width 152 height 13
click at [342, 235] on span "🤩 protu ļoti labi un varu paskaidrot citiem" at bounding box center [285, 233] width 164 height 13
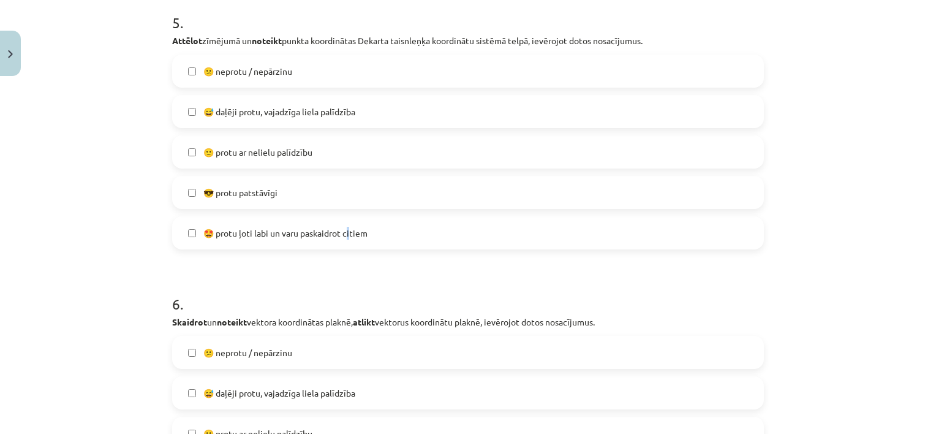
click at [346, 241] on label "🤩 protu ļoti labi un varu paskaidrot citiem" at bounding box center [467, 233] width 589 height 31
drag, startPoint x: 346, startPoint y: 241, endPoint x: 331, endPoint y: 240, distance: 14.8
click at [331, 240] on label "🤩 protu ļoti labi un varu paskaidrot citiem" at bounding box center [467, 233] width 589 height 31
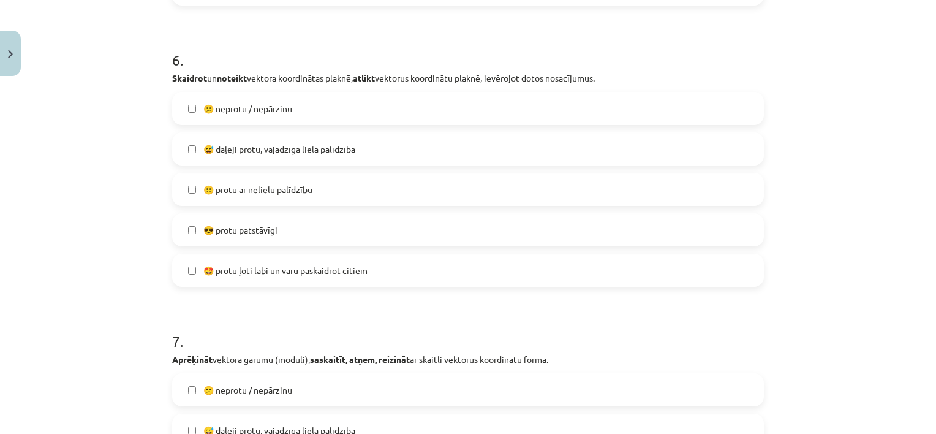
scroll to position [1746, 0]
click at [275, 182] on span "🙂 protu ar nelielu palīdzību" at bounding box center [257, 188] width 109 height 13
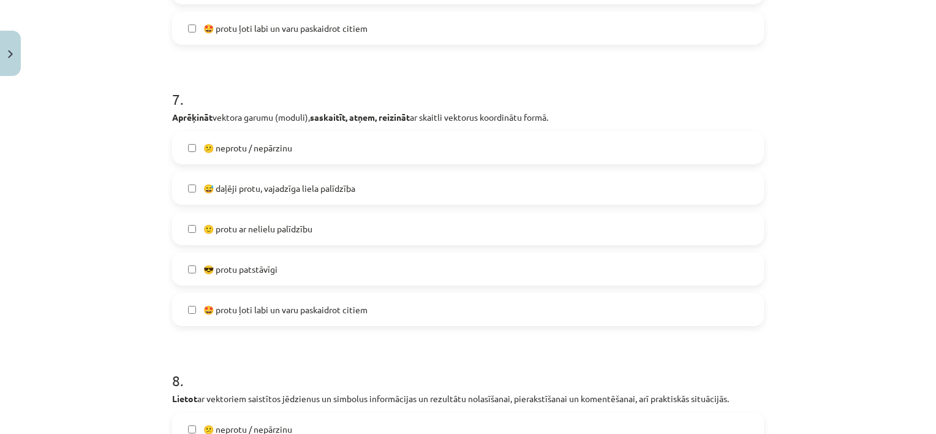
scroll to position [1991, 0]
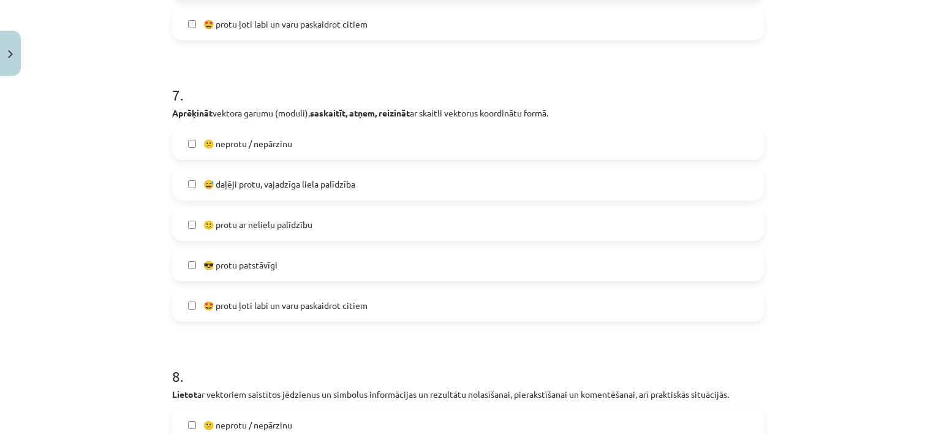
click at [292, 225] on span "🙂 protu ar nelielu palīdzību" at bounding box center [257, 224] width 109 height 13
click at [284, 189] on span "😅 daļēji protu, vajadzīga liela palīdzība" at bounding box center [279, 184] width 152 height 13
click at [287, 220] on span "🙂 protu ar nelielu palīdzību" at bounding box center [257, 224] width 109 height 13
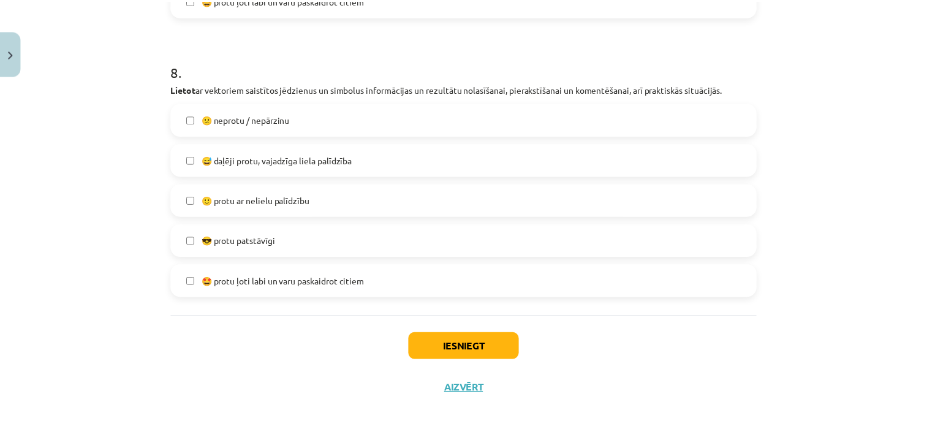
scroll to position [2298, 0]
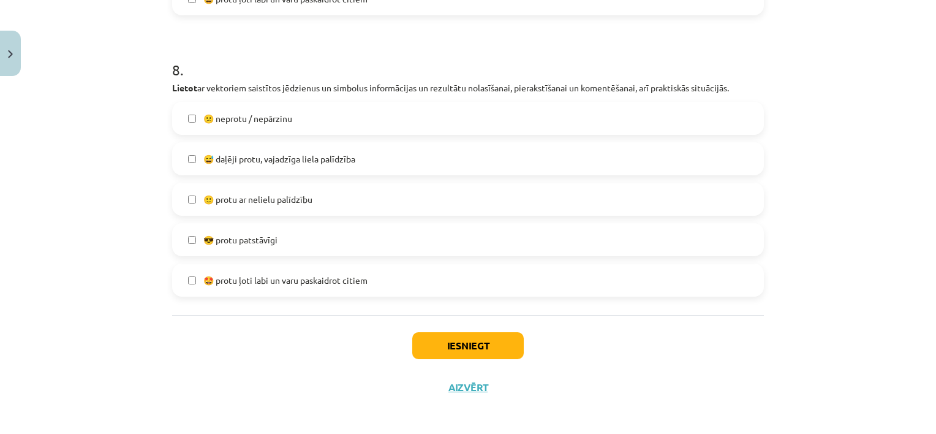
click at [339, 294] on label "🤩 protu ļoti labi un varu paskaidrot citiem" at bounding box center [467, 280] width 589 height 31
click at [385, 245] on label "😎 protu patstāvīgi" at bounding box center [467, 239] width 589 height 31
click at [379, 278] on label "🤩 protu ļoti labi un varu paskaidrot citiem" at bounding box center [467, 280] width 589 height 31
click at [471, 348] on button "Iesniegt" at bounding box center [468, 345] width 112 height 27
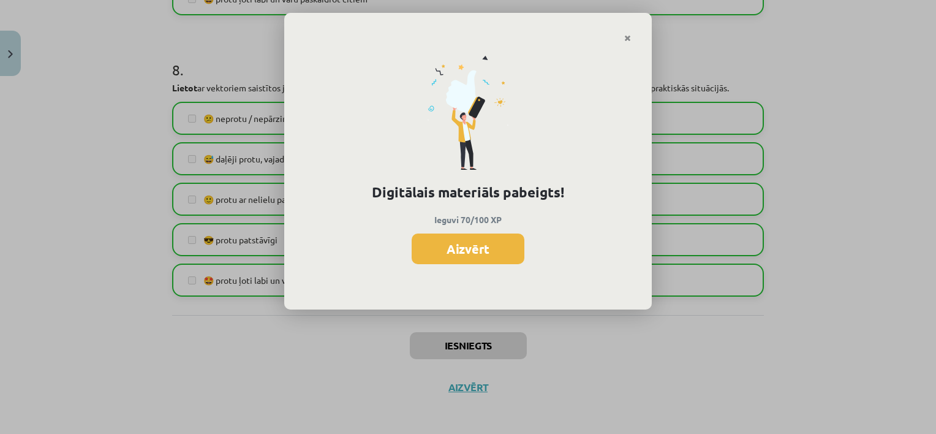
drag, startPoint x: 630, startPoint y: 34, endPoint x: 607, endPoint y: 129, distance: 97.1
click at [629, 36] on icon "Close" at bounding box center [627, 38] width 7 height 9
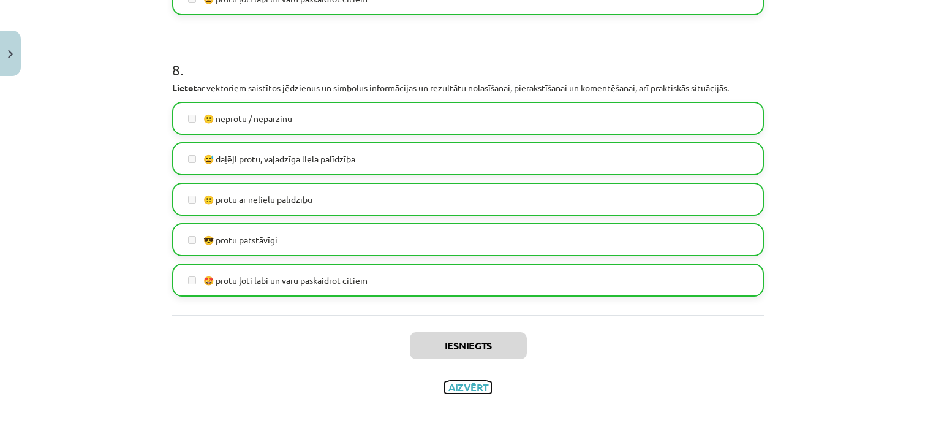
click at [479, 384] on button "Aizvērt" at bounding box center [468, 387] width 47 height 12
